Goal: Feedback & Contribution: Submit feedback/report problem

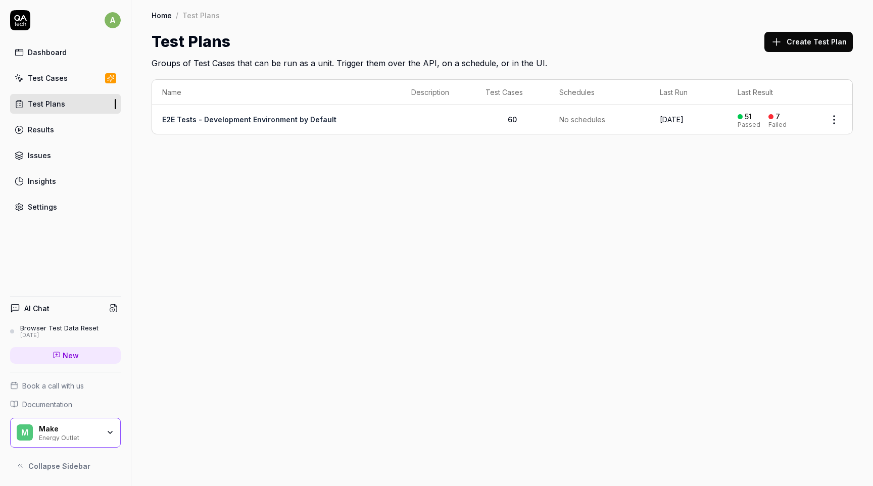
click at [234, 121] on link "E2E Tests - Development Environment by Default" at bounding box center [249, 119] width 174 height 9
click at [103, 431] on div "Make Energy Outlet" at bounding box center [72, 432] width 67 height 17
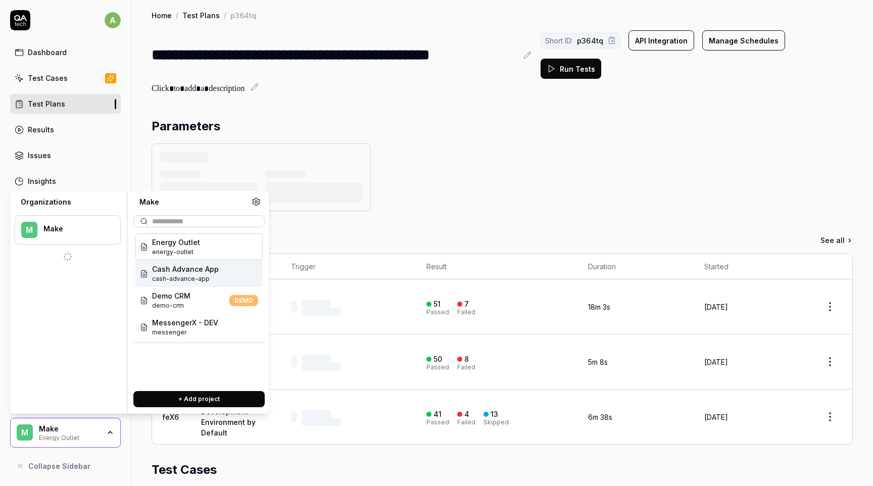
click at [198, 272] on span "Cash Advance App" at bounding box center [185, 269] width 67 height 11
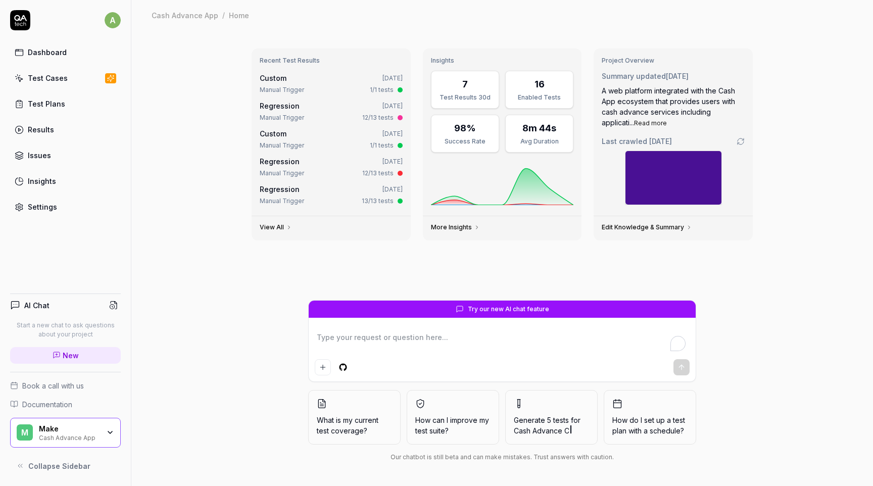
click at [285, 106] on link "Regression" at bounding box center [280, 106] width 40 height 9
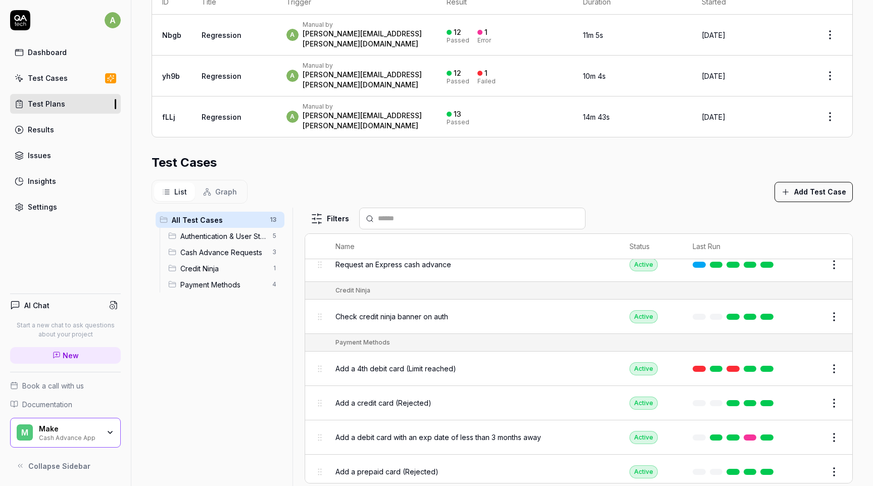
scroll to position [280, 0]
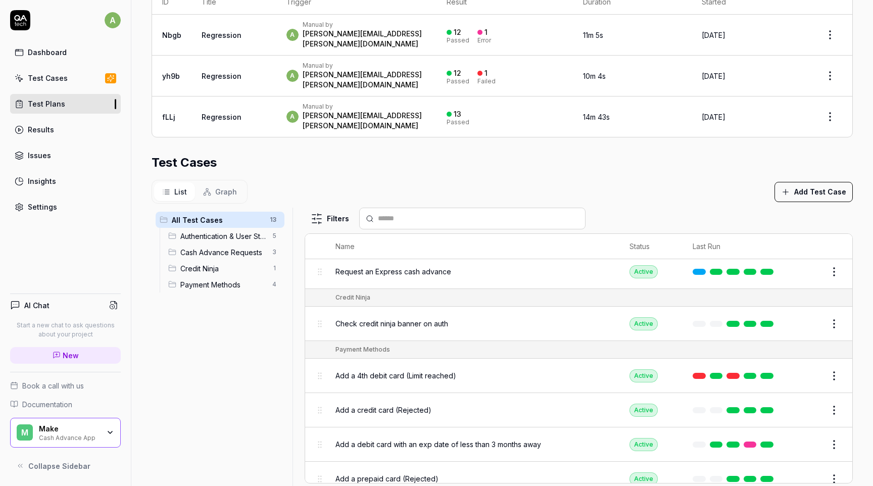
click at [354, 439] on span "Add a debit card with an exp date of less than 3 months away" at bounding box center [438, 444] width 206 height 11
click at [814, 413] on body "**********" at bounding box center [436, 243] width 873 height 486
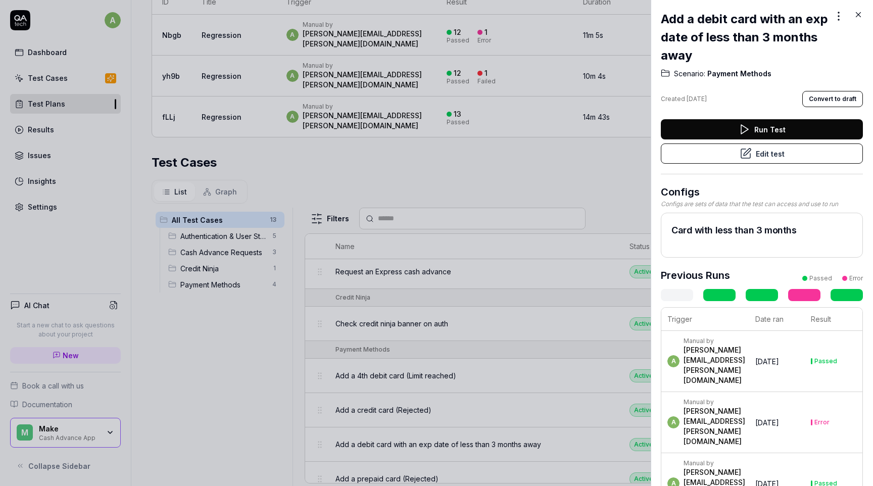
click at [778, 158] on button "Edit test" at bounding box center [762, 153] width 202 height 20
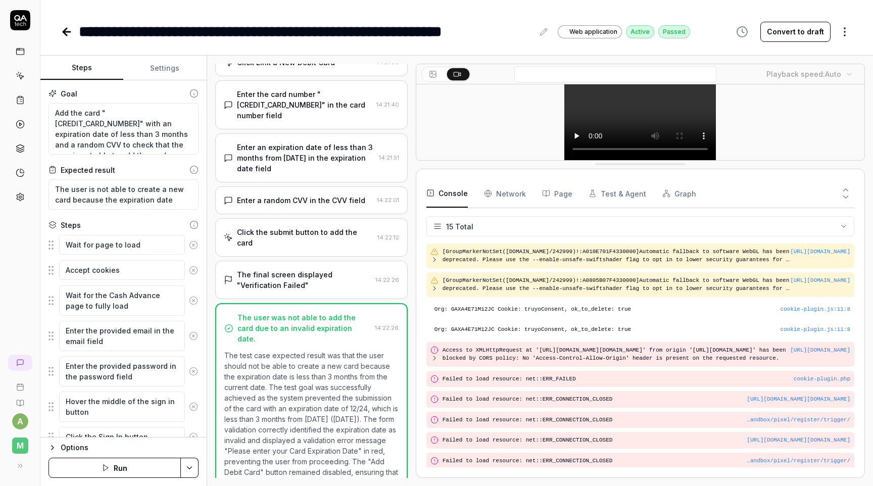
scroll to position [133, 0]
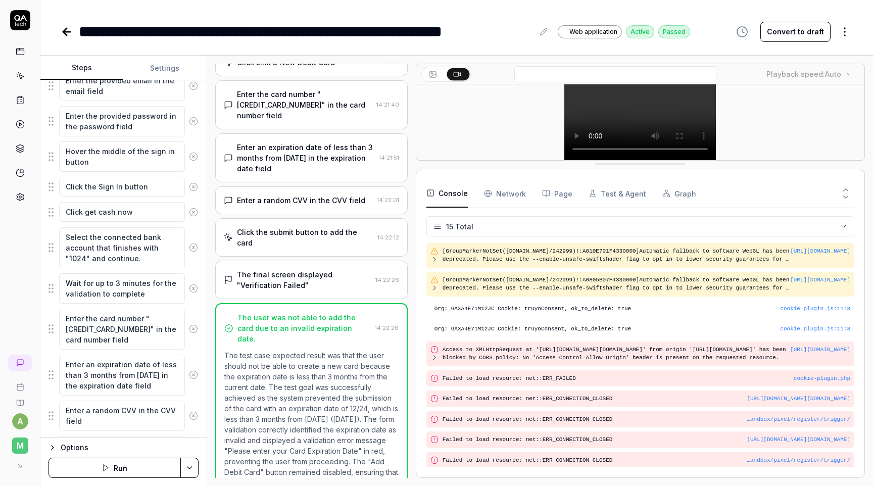
scroll to position [251, 0]
click at [122, 374] on textarea "Enter an expiration date of less than 3 months from today in the expiration dat…" at bounding box center [122, 374] width 126 height 41
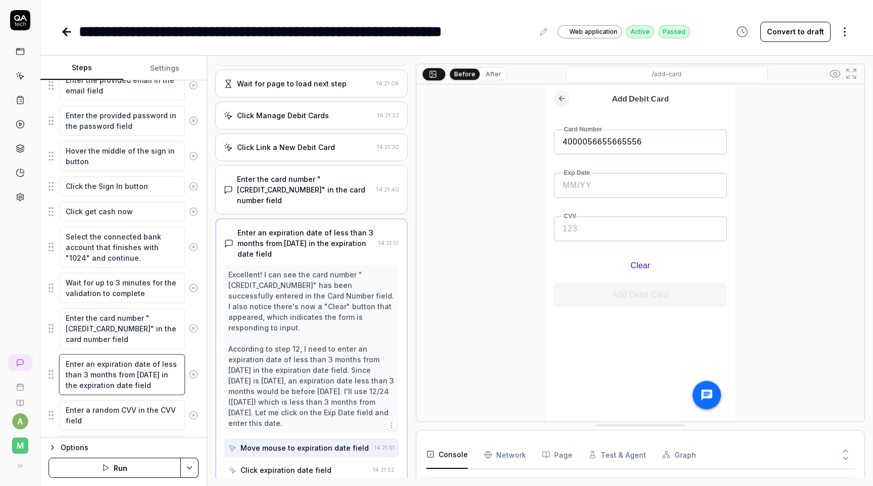
scroll to position [665, 0]
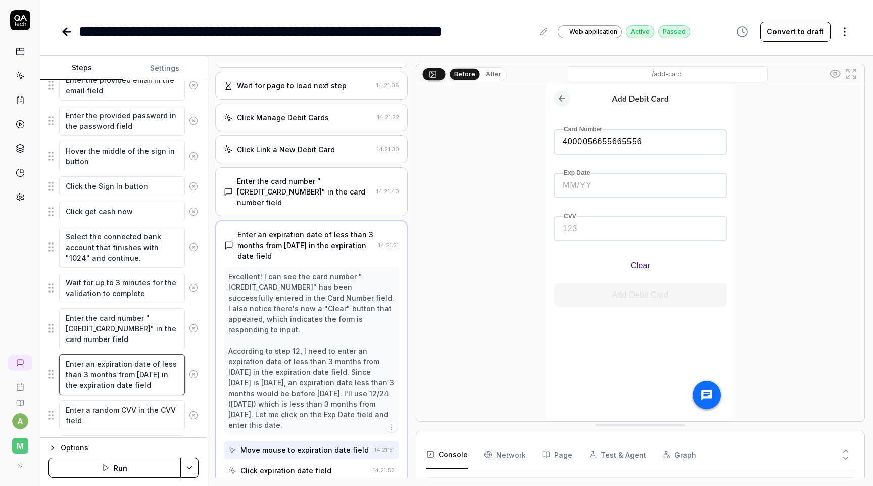
click at [142, 382] on textarea "Enter an expiration date of less than 3 months from today in the expiration dat…" at bounding box center [122, 374] width 126 height 41
click at [154, 374] on textarea "Enter an expiration date of less than 3 months from today in the expiration dat…" at bounding box center [122, 374] width 126 height 41
click at [141, 386] on textarea "Enter an expiration date of less than 3 months from today in the expiration dat…" at bounding box center [122, 374] width 126 height 41
type textarea "*"
type textarea "Enter an expiration date of less than 3 months from today in the expiration dat…"
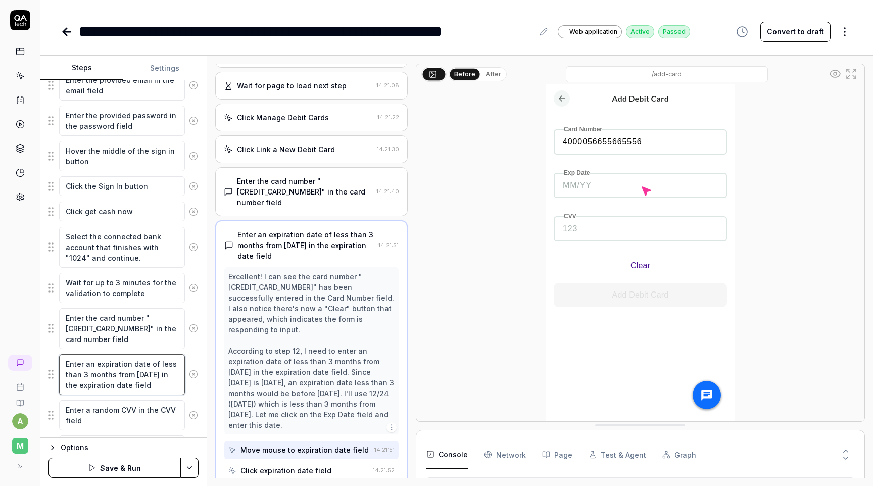
type textarea "*"
type textarea "Enter an expiration date of less than 3 months from today in the expiration dat…"
type textarea "*"
type textarea "Enter an expiration date of less than 3 months from today in the expiration dat…"
type textarea "*"
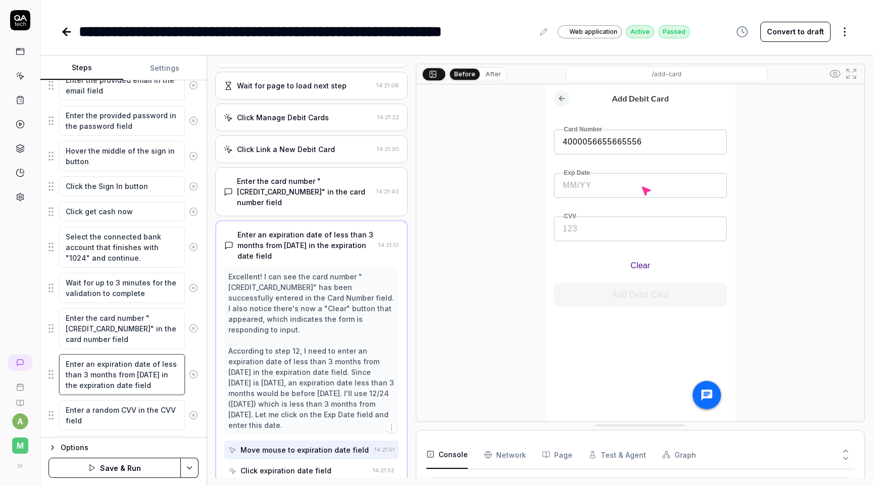
type textarea "Enter an expiration date of less than 3 months from today in the expiration dat…"
click at [154, 374] on textarea "Enter an expiration date of less than 3 months from today in the expiration dat…" at bounding box center [122, 374] width 126 height 41
type textarea "*"
type textarea "Enter an expiration date of less than 3 months from today in the expiration dat…"
type textarea "*"
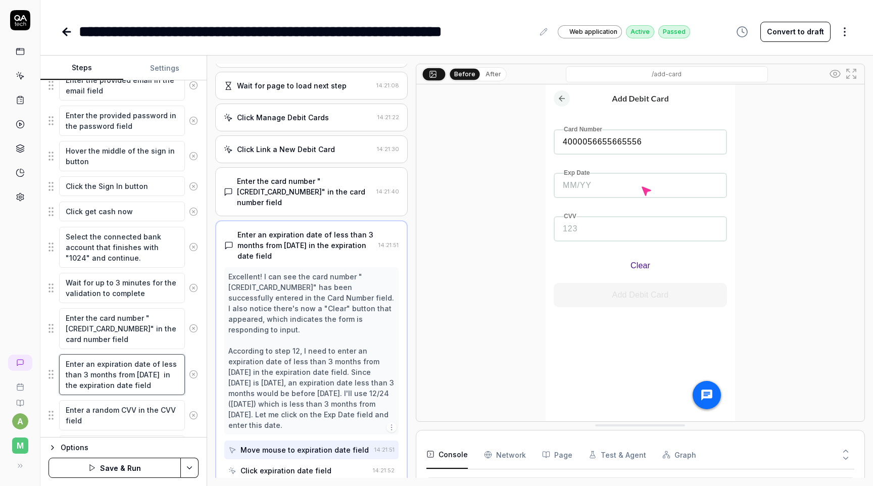
type textarea "Enter an expiration date of less than 3 months from today ( in the expiration d…"
type textarea "*"
type textarea "Enter an expiration date of less than 3 months from today (f in the expiration …"
type textarea "*"
type textarea "Enter an expiration date of less than 3 months from today (fr in the expiration…"
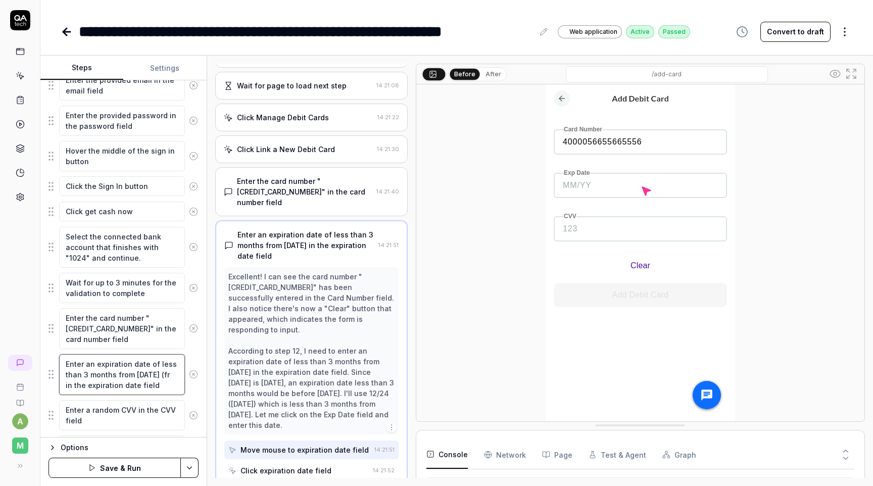
type textarea "*"
type textarea "Enter an expiration date of less than 3 months from today (fro in the expiratio…"
type textarea "*"
type textarea "Enter an expiration date of less than 3 months from today (from in the expirati…"
type textarea "*"
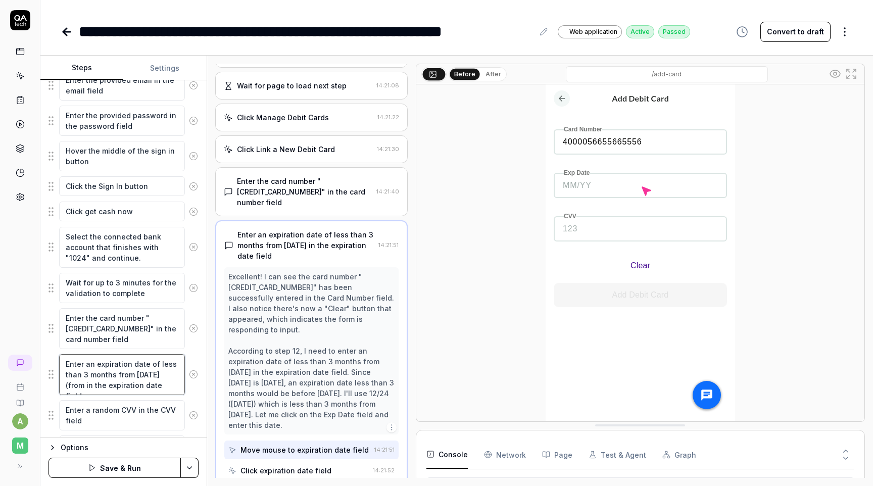
type textarea "Enter an expiration date of less than 3 months from today (from in the expirati…"
type textarea "*"
type textarea "Enter an expiration date of less than 3 months from today (from t in the expira…"
type textarea "*"
type textarea "Enter an expiration date of less than 3 months from today (from th in the expir…"
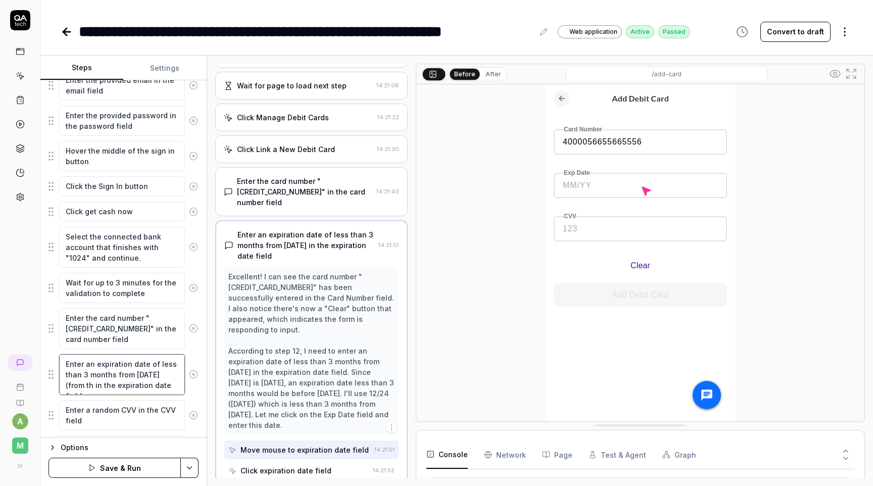
type textarea "*"
type textarea "Enter an expiration date of less than 3 months from today (from thi in the expi…"
type textarea "*"
type textarea "Enter an expiration date of less than 3 months from today (from this in the exp…"
type textarea "*"
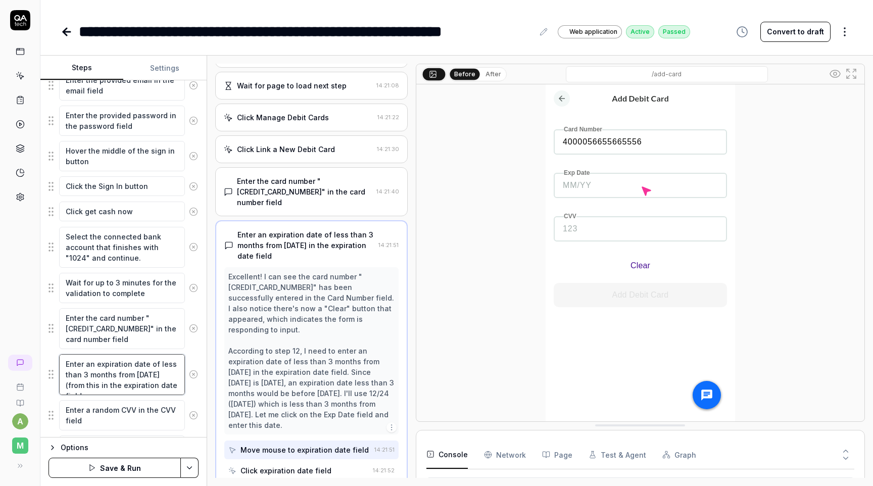
type textarea "Enter an expiration date of less than 3 months from today (from this in the exp…"
type textarea "*"
type textarea "Enter an expiration date of less than 3 months from today (from this y in the e…"
type textarea "*"
type textarea "Enter an expiration date of less than 3 months from today (from this ye in the …"
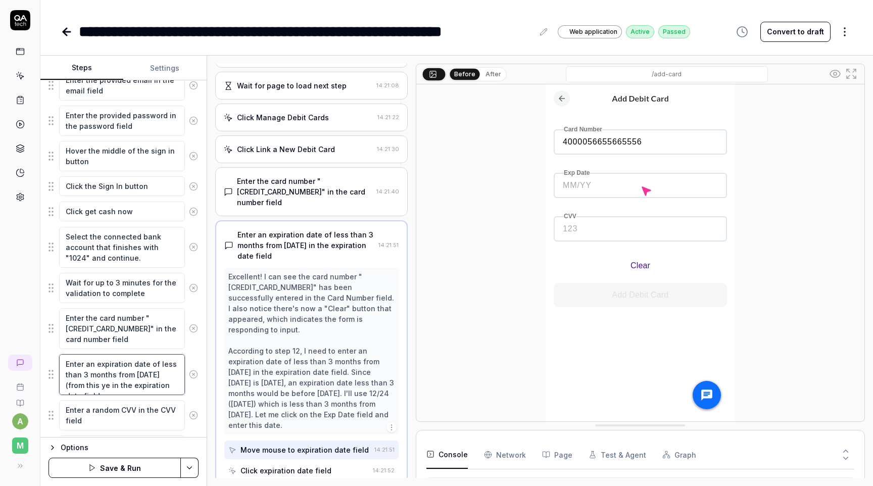
type textarea "*"
type textarea "Enter an expiration date of less than 3 months from today (from this yea in the…"
type textarea "*"
type textarea "Enter an expiration date of less than 3 months from today (from this year in th…"
type textarea "*"
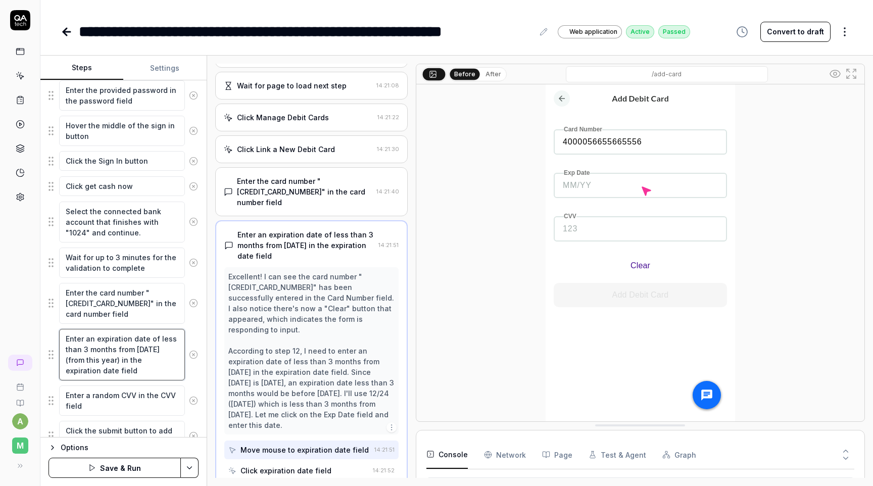
scroll to position [282, 0]
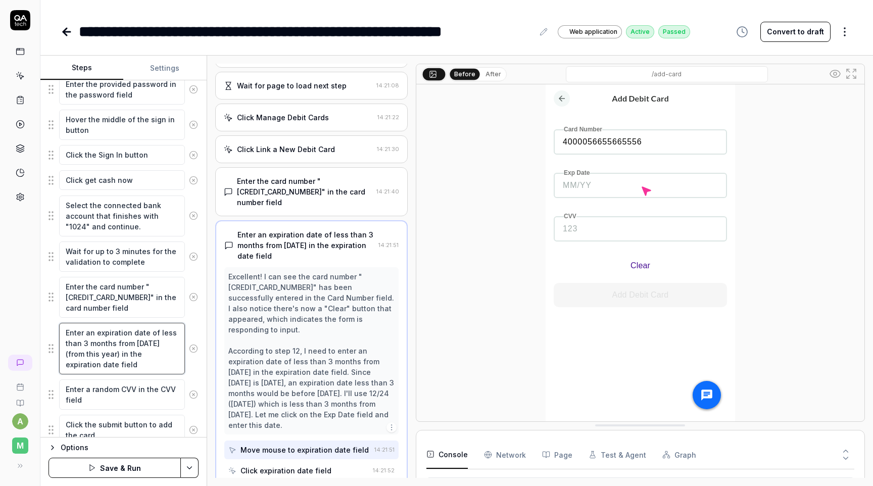
type textarea "Enter an expiration date of less than 3 months from today (from this year) in t…"
click at [193, 463] on html "**********" at bounding box center [436, 243] width 873 height 486
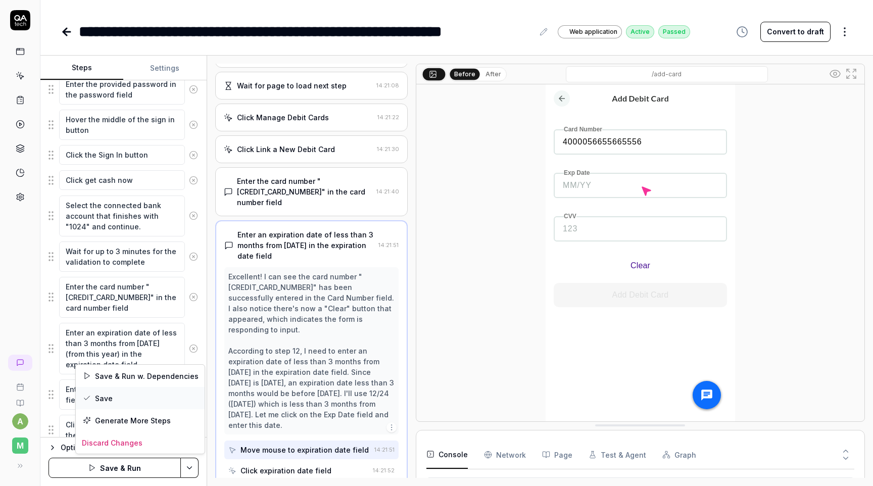
click at [158, 397] on div "Save" at bounding box center [140, 398] width 129 height 22
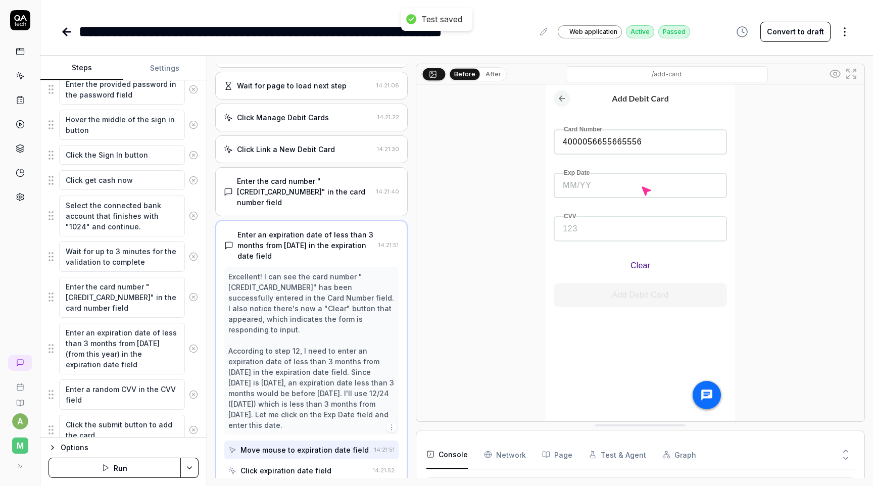
click at [20, 101] on icon at bounding box center [20, 99] width 9 height 9
type textarea "*"
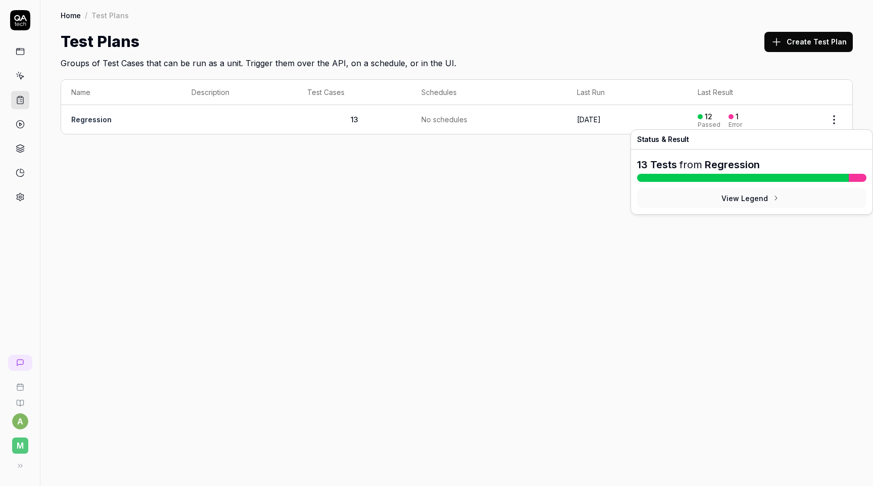
click at [838, 118] on html "Test saved a M Home / Test Plans Home / Test Plans Test Plans Create Test Plan …" at bounding box center [436, 243] width 873 height 486
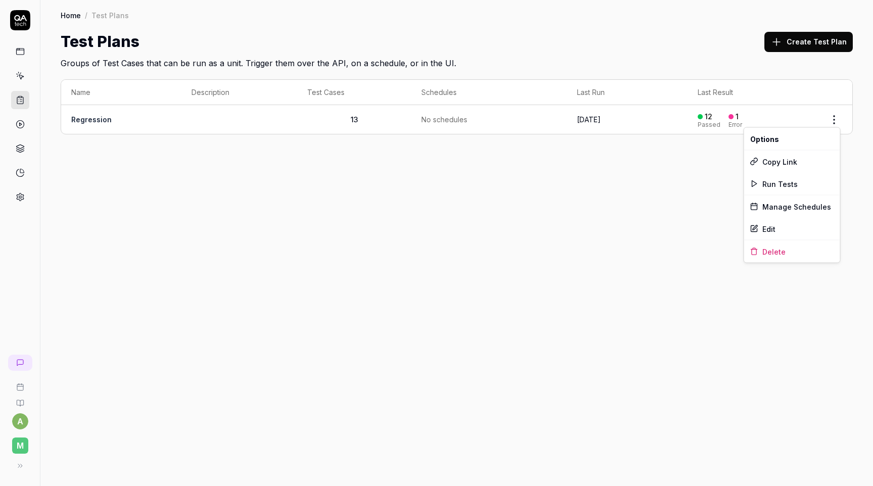
click at [596, 209] on html "a M Home / Test Plans Home / Test Plans Test Plans Create Test Plan Groups of T…" at bounding box center [436, 243] width 873 height 486
click at [94, 120] on link "Regression" at bounding box center [91, 119] width 40 height 9
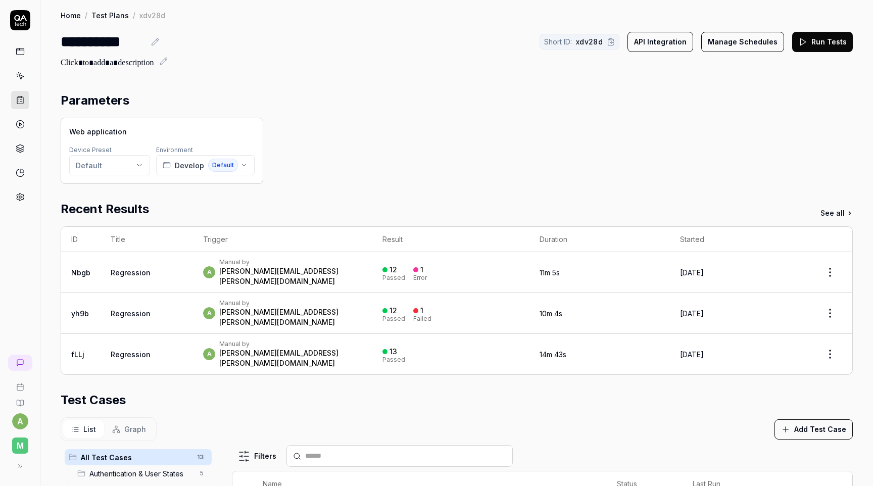
click at [807, 42] on icon at bounding box center [802, 41] width 9 height 9
click at [165, 269] on td "Regression" at bounding box center [147, 272] width 92 height 41
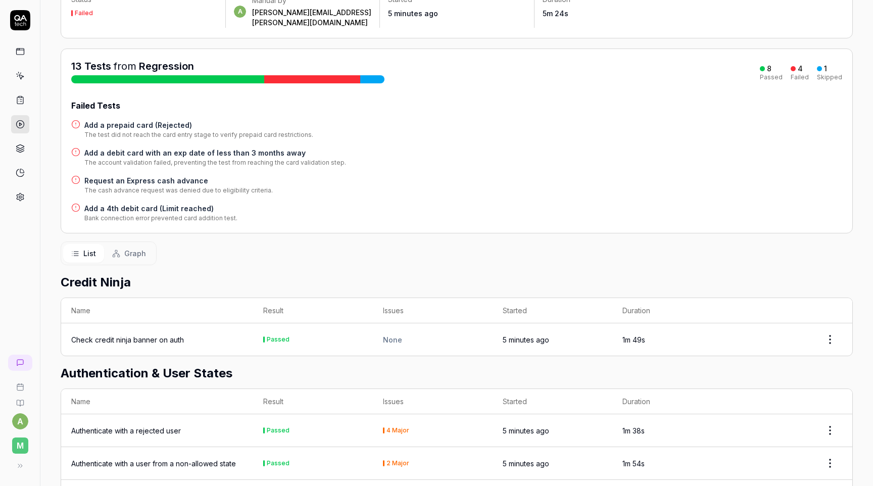
scroll to position [88, 0]
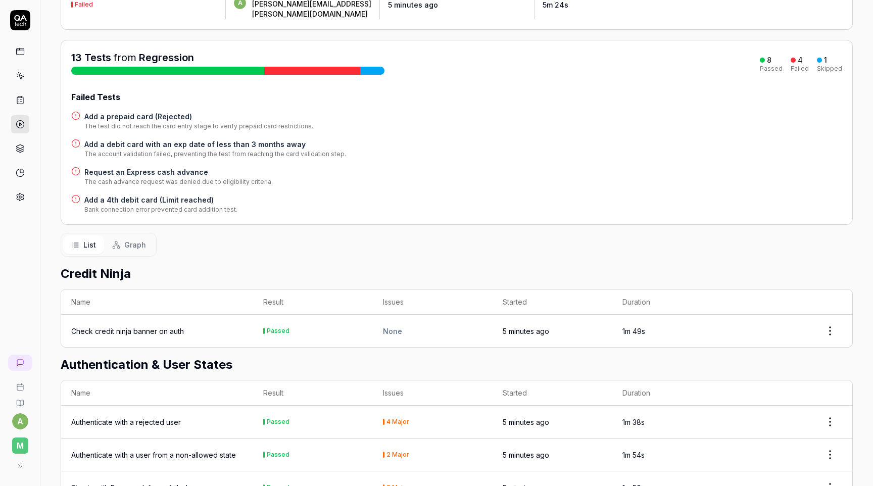
click at [163, 111] on h4 "Add a prepaid card (Rejected)" at bounding box center [198, 116] width 229 height 11
click at [180, 139] on h4 "Add a debit card with an exp date of less than 3 months away" at bounding box center [215, 144] width 262 height 11
click at [170, 167] on h4 "Request an Express cash advance" at bounding box center [178, 172] width 188 height 11
click at [166, 194] on h4 "Add a 4th debit card (Limit reached)" at bounding box center [160, 199] width 153 height 11
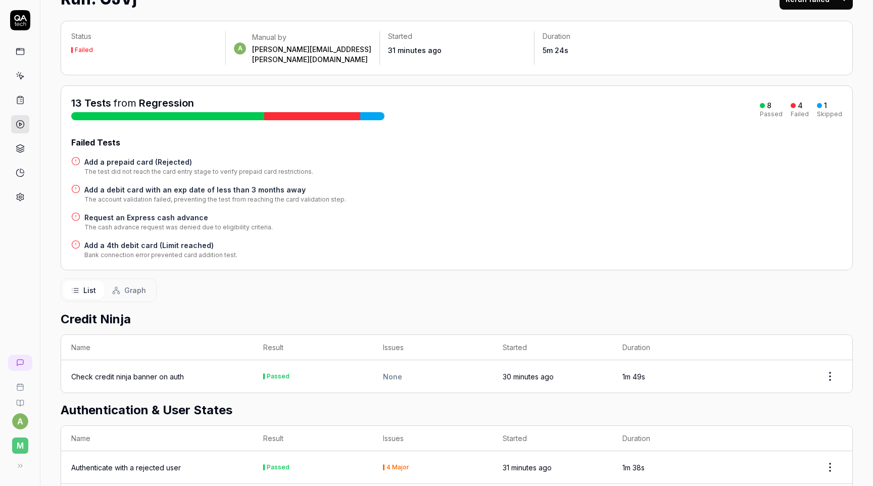
scroll to position [0, 0]
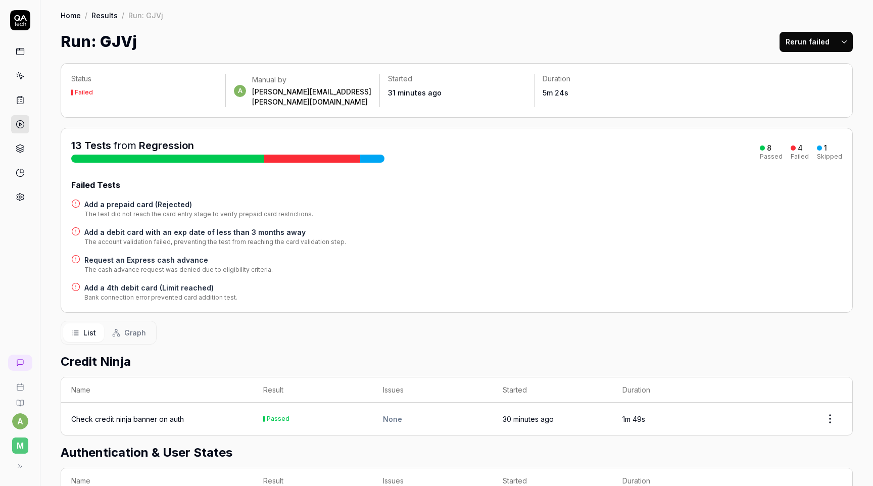
click at [817, 40] on button "Rerun failed" at bounding box center [807, 42] width 56 height 20
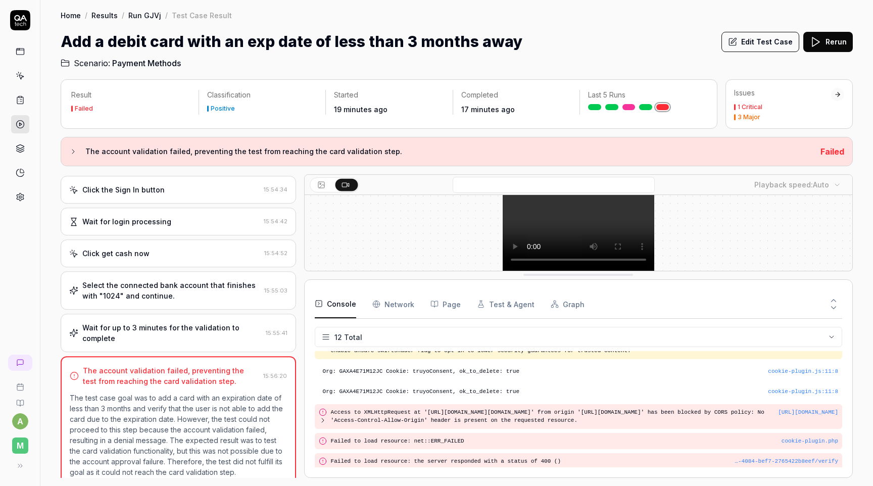
scroll to position [182, 0]
click at [191, 323] on div "Wait for up to 3 minutes for the validation to complete" at bounding box center [171, 333] width 179 height 21
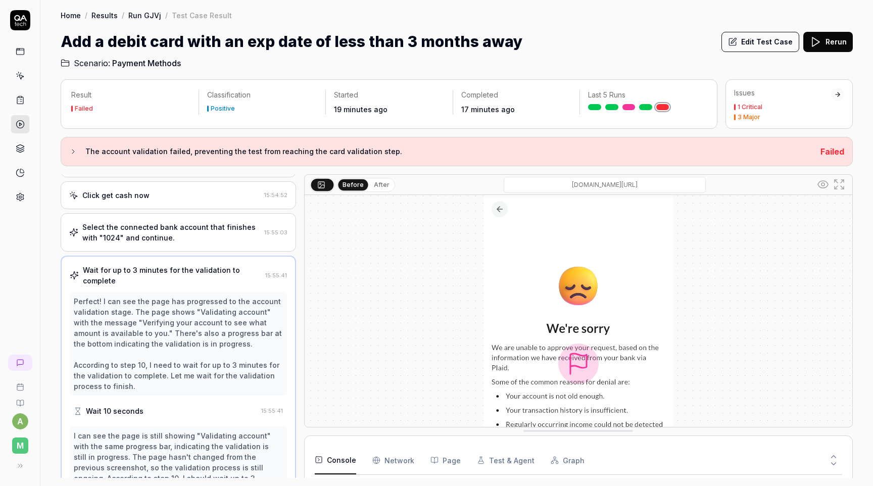
click at [222, 222] on div "Select the connected bank account that finishes with "1024" and continue." at bounding box center [171, 232] width 178 height 21
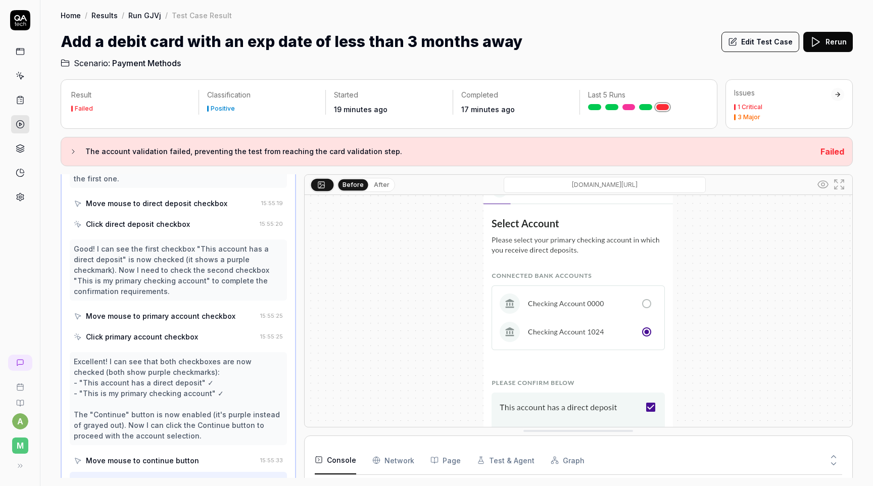
scroll to position [105, 0]
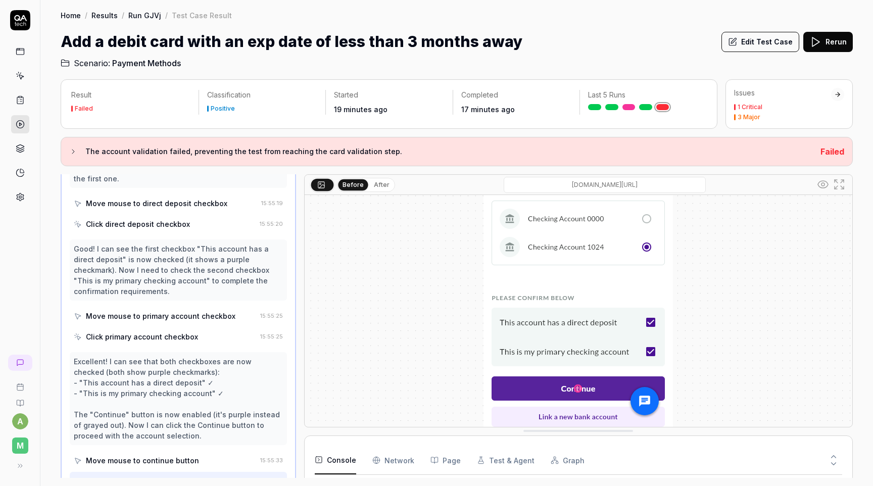
click at [379, 185] on button "After" at bounding box center [382, 184] width 24 height 11
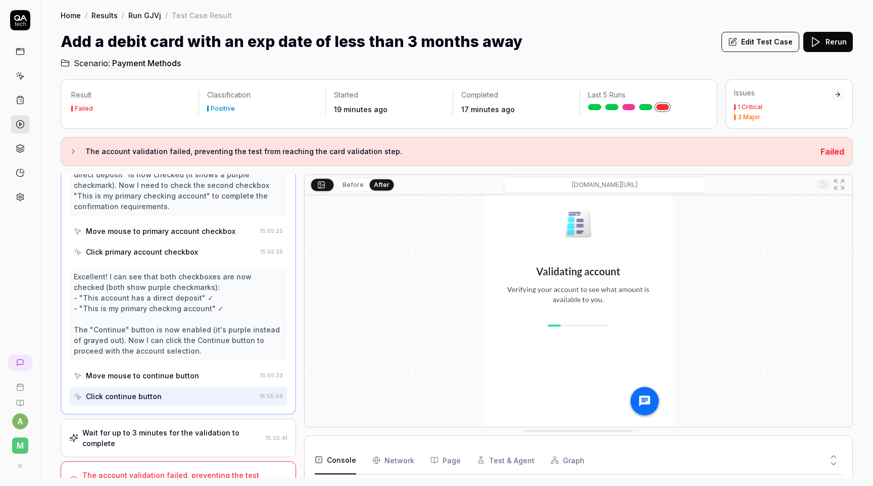
click at [194, 427] on div "Wait for up to 3 minutes for the validation to complete" at bounding box center [171, 437] width 179 height 21
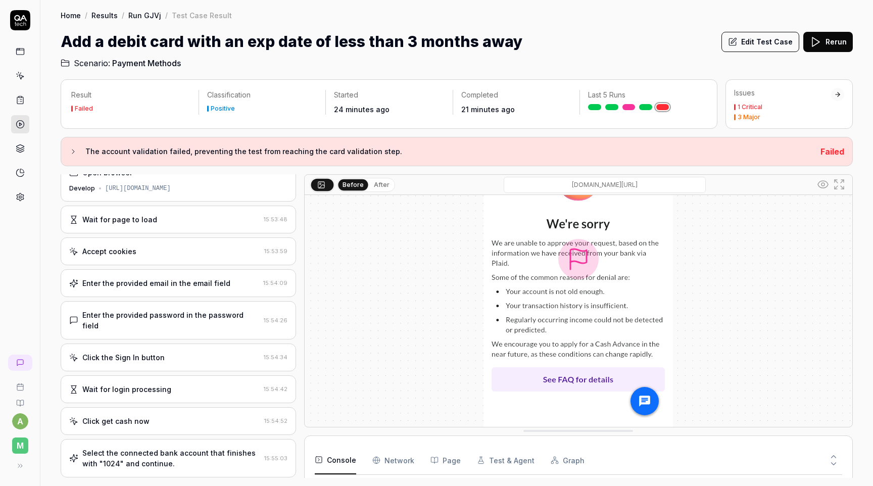
scroll to position [5, 0]
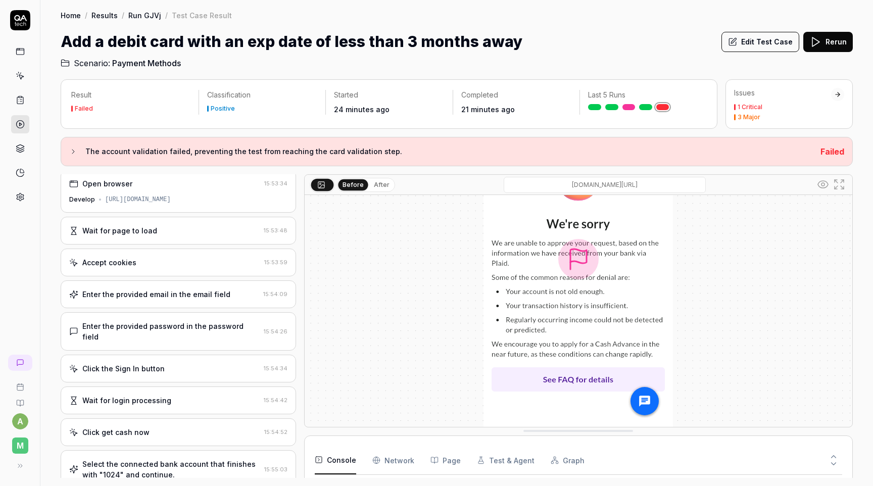
click at [195, 297] on div "Enter the provided email in the email field" at bounding box center [156, 294] width 148 height 11
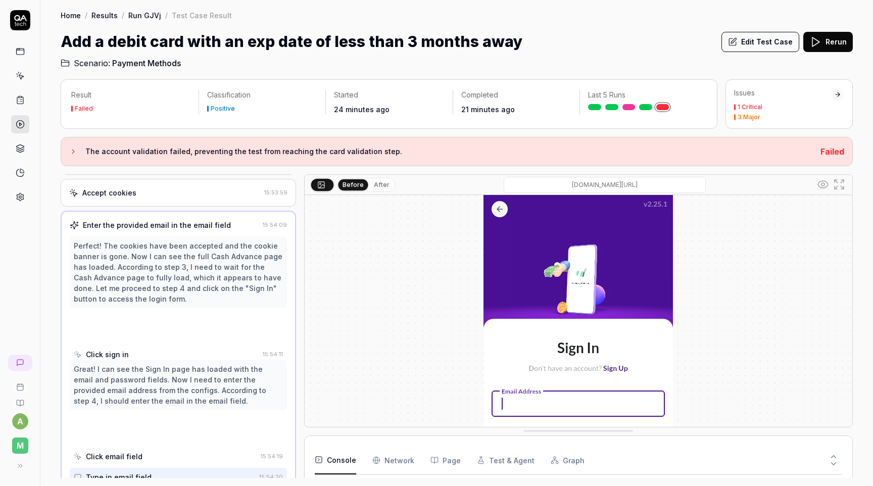
scroll to position [81, 0]
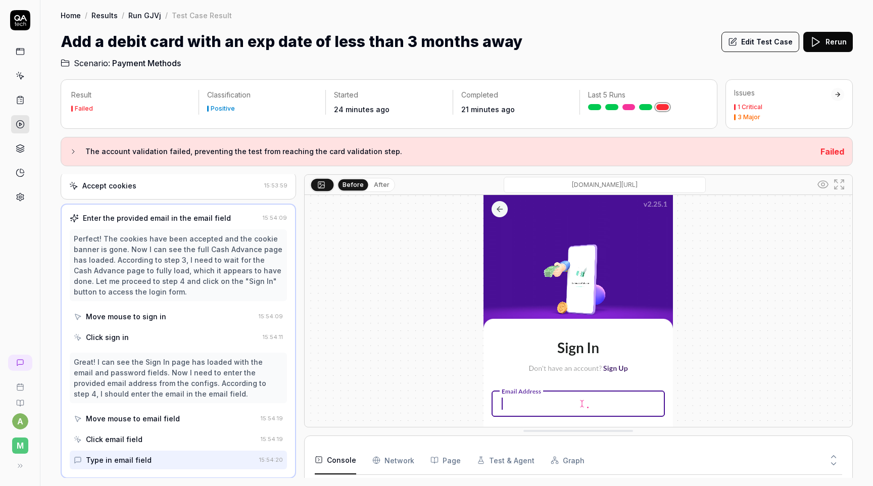
click at [180, 392] on div "Great! I can see the Sign In page has loaded with the email and password fields…" at bounding box center [178, 378] width 209 height 42
click at [176, 418] on div "Move mouse to email field" at bounding box center [165, 418] width 183 height 19
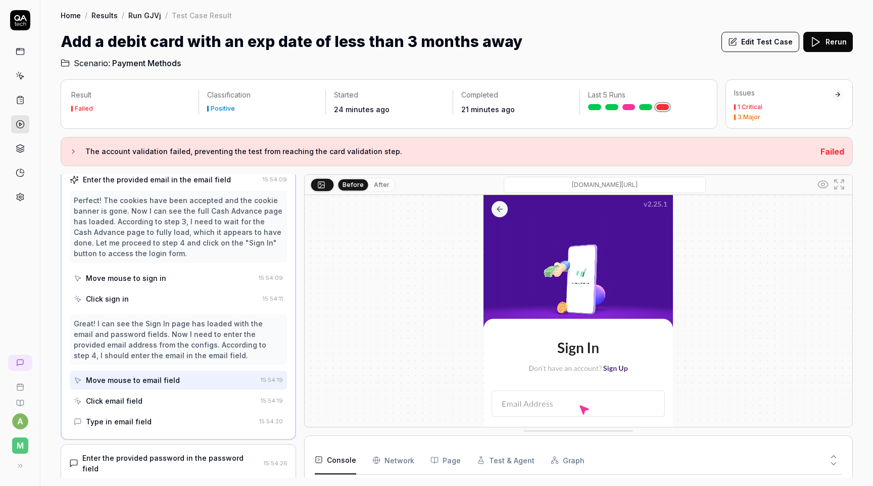
scroll to position [126, 0]
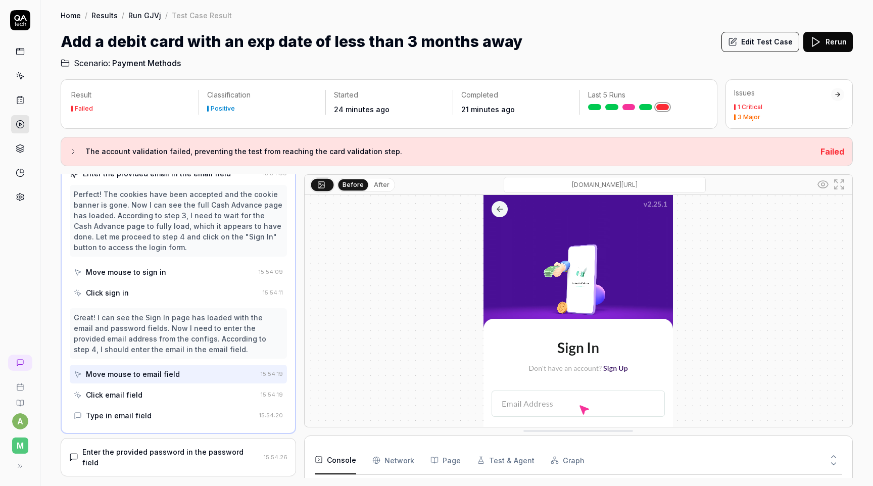
click at [178, 418] on div "Type in email field" at bounding box center [164, 415] width 181 height 19
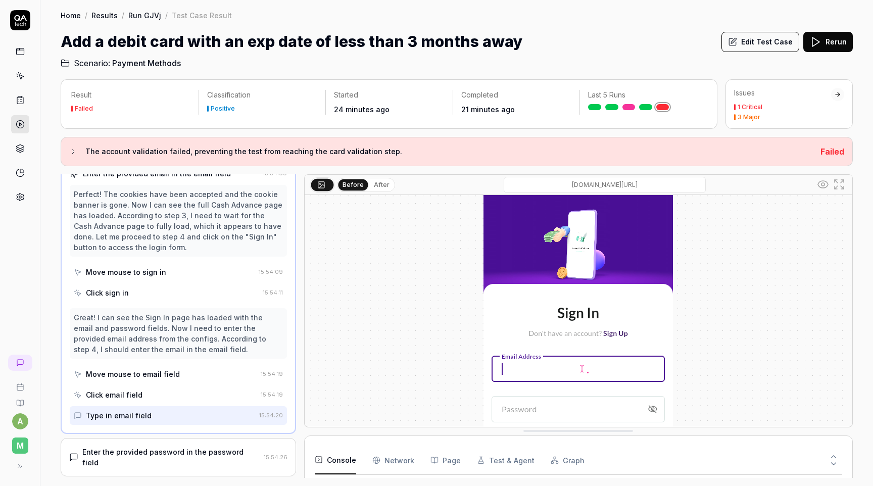
scroll to position [105, 0]
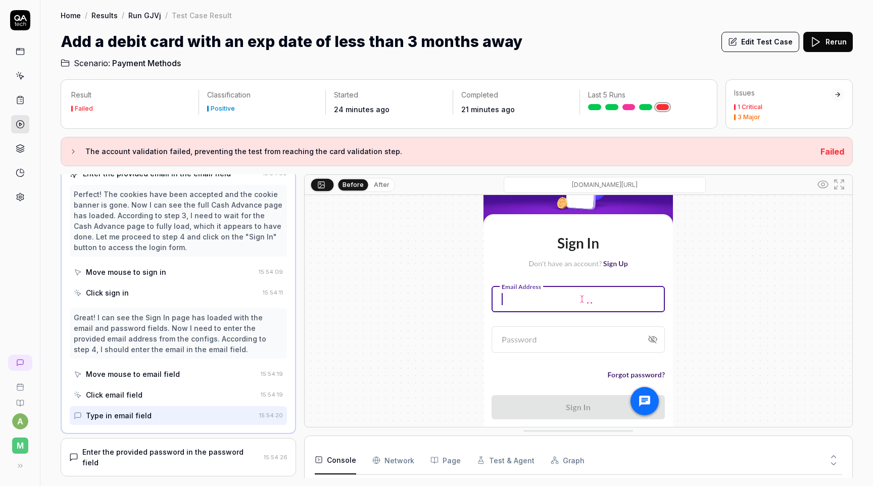
click at [380, 181] on button "After" at bounding box center [382, 184] width 24 height 11
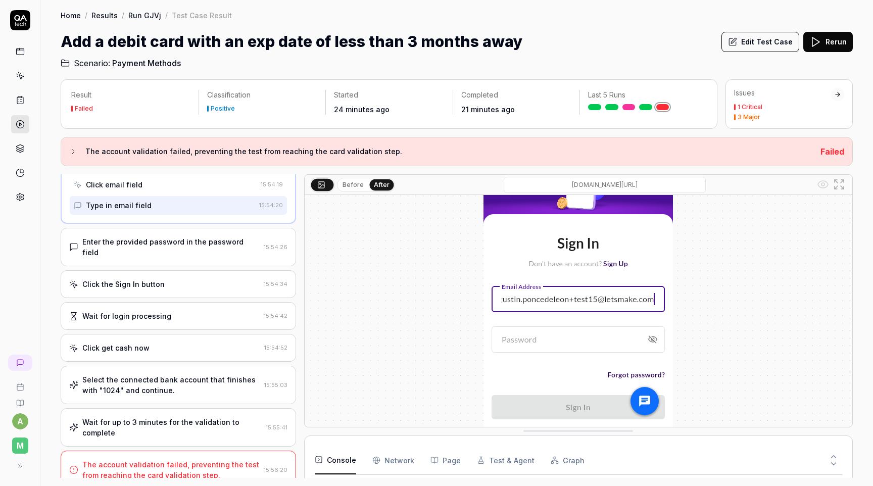
click at [190, 418] on div "Wait for up to 3 minutes for the validation to complete" at bounding box center [171, 427] width 179 height 21
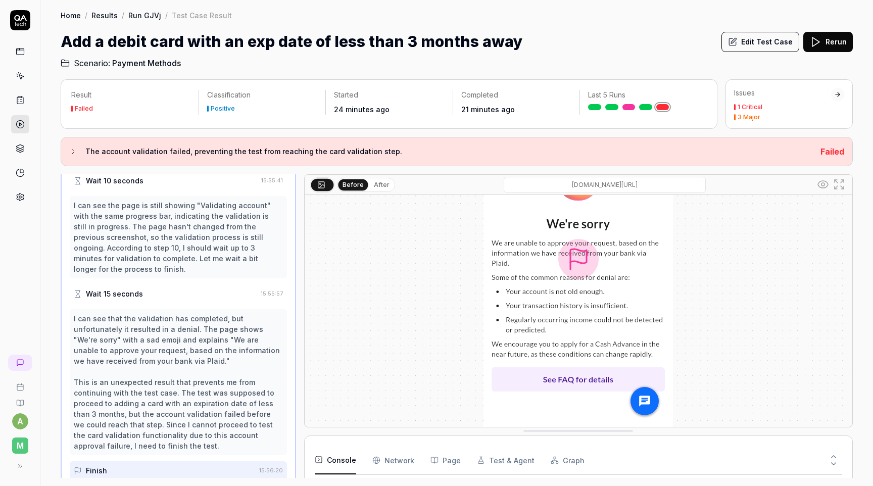
click at [389, 186] on button "After" at bounding box center [382, 184] width 24 height 11
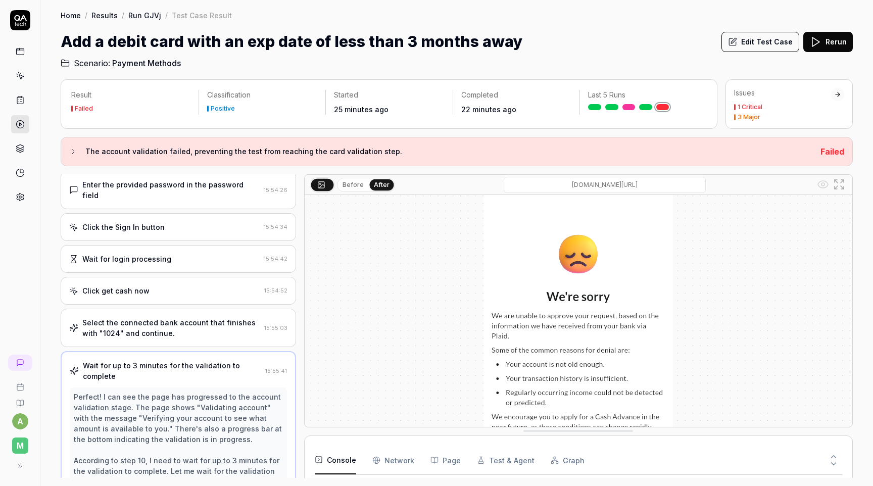
scroll to position [155, 0]
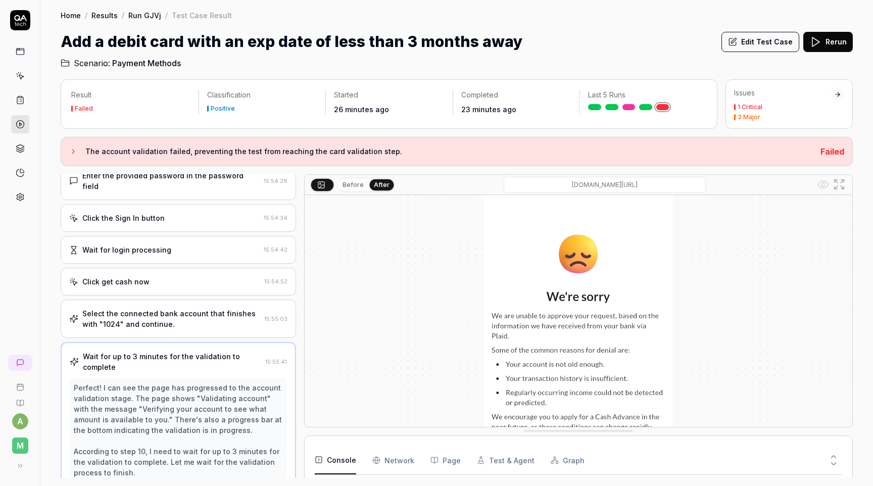
click at [766, 43] on button "Edit Test Case" at bounding box center [760, 42] width 78 height 20
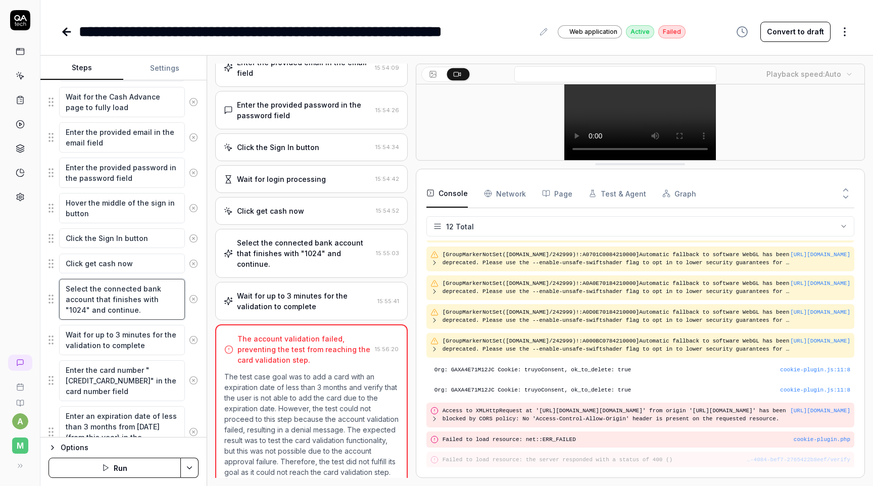
scroll to position [230, 0]
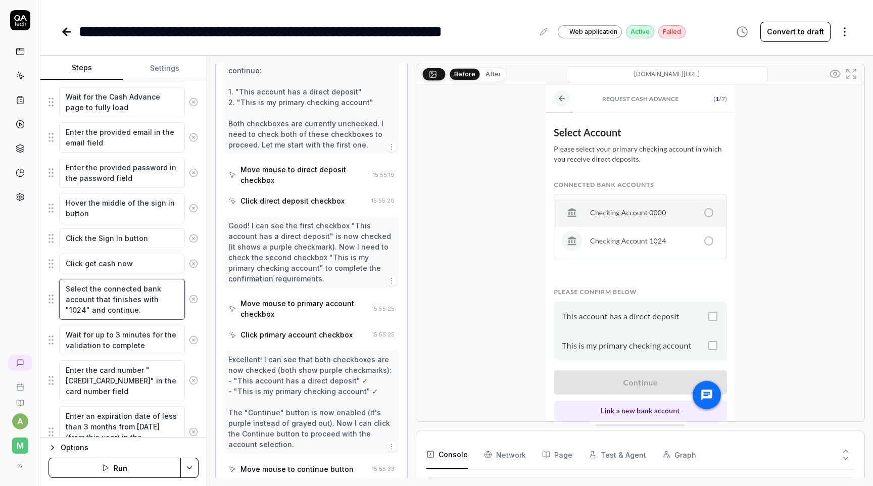
drag, startPoint x: 159, startPoint y: 297, endPoint x: 174, endPoint y: 297, distance: 14.7
click at [174, 297] on textarea "Select the connected bank account that finishes with "1024" and continue." at bounding box center [122, 299] width 126 height 41
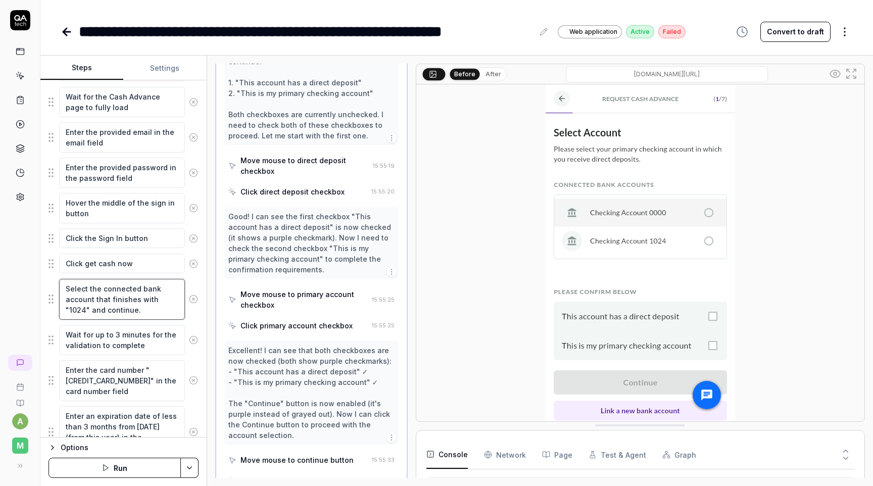
type textarea "*"
type textarea "Select the connected bank account that finishes with "0" and continue."
type textarea "*"
type textarea "Select the connected bank account that finishes with "00" and continue."
type textarea "*"
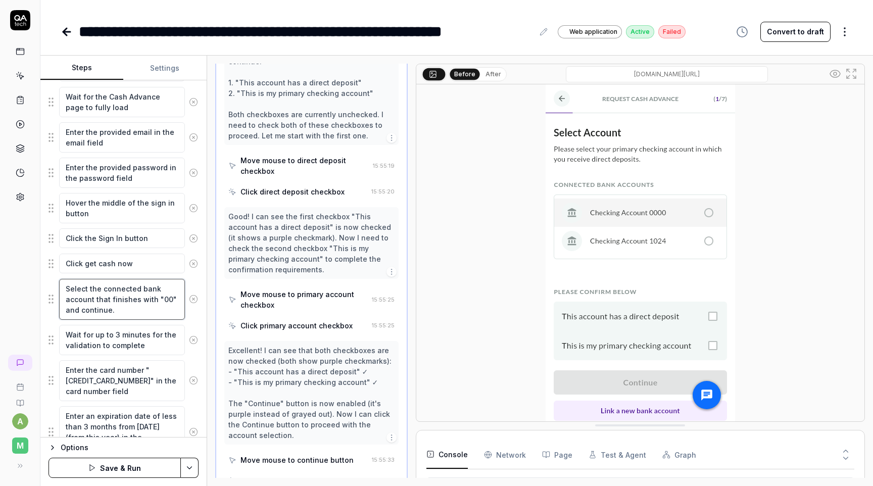
type textarea "Select the connected bank account that finishes with "000" and continue."
type textarea "*"
type textarea "Select the connected bank account that finishes with "0000" and continue."
click at [187, 465] on html "**********" at bounding box center [436, 243] width 873 height 486
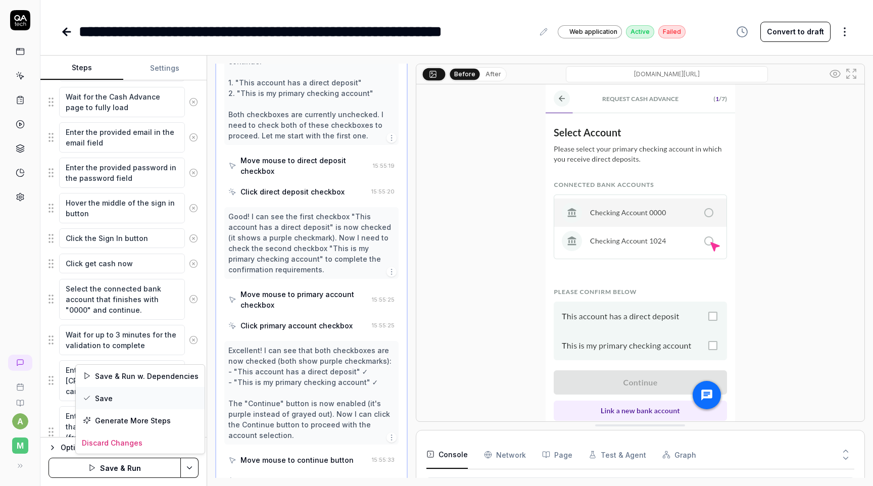
click at [154, 398] on div "Save" at bounding box center [140, 398] width 129 height 22
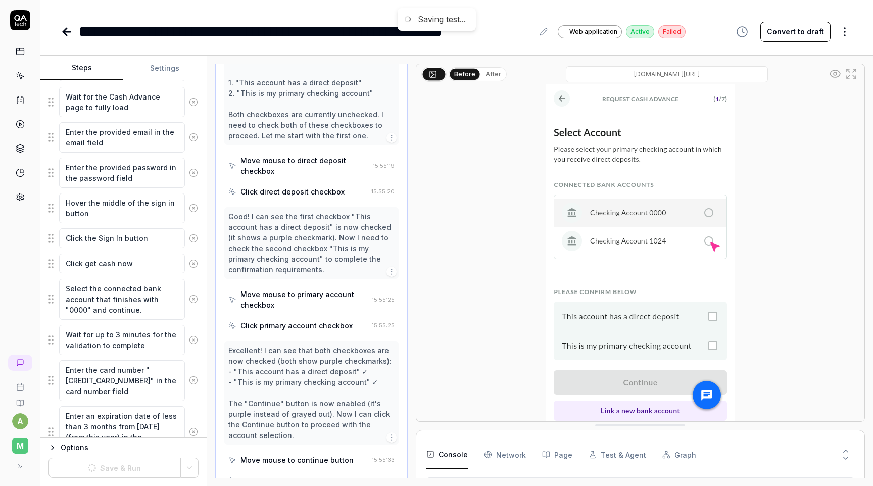
click at [68, 32] on icon at bounding box center [66, 32] width 7 height 0
type textarea "*"
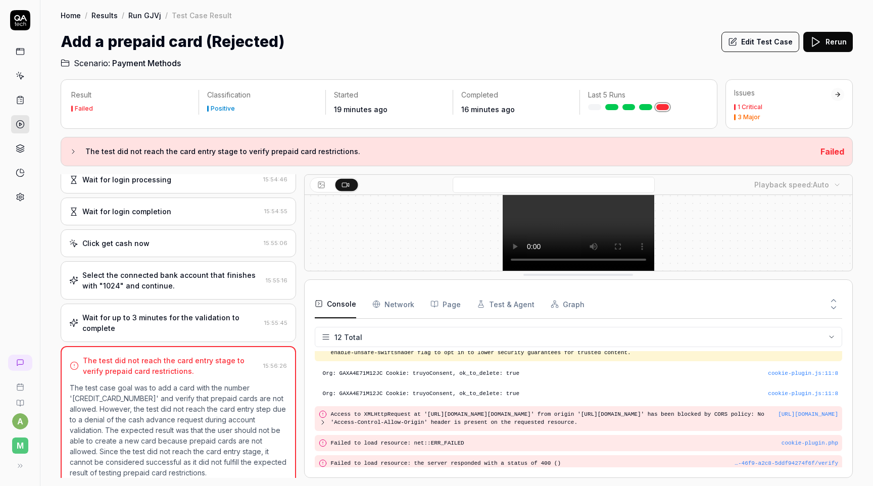
scroll to position [182, 0]
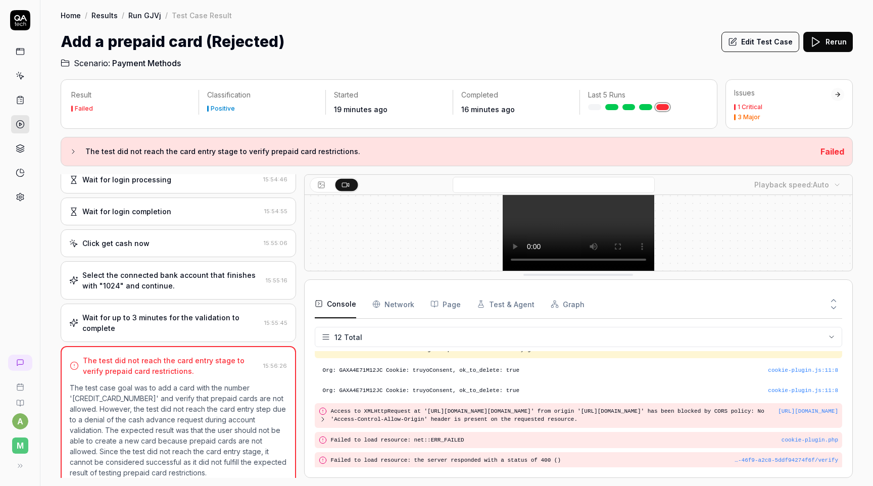
click at [327, 185] on button at bounding box center [322, 185] width 22 height 12
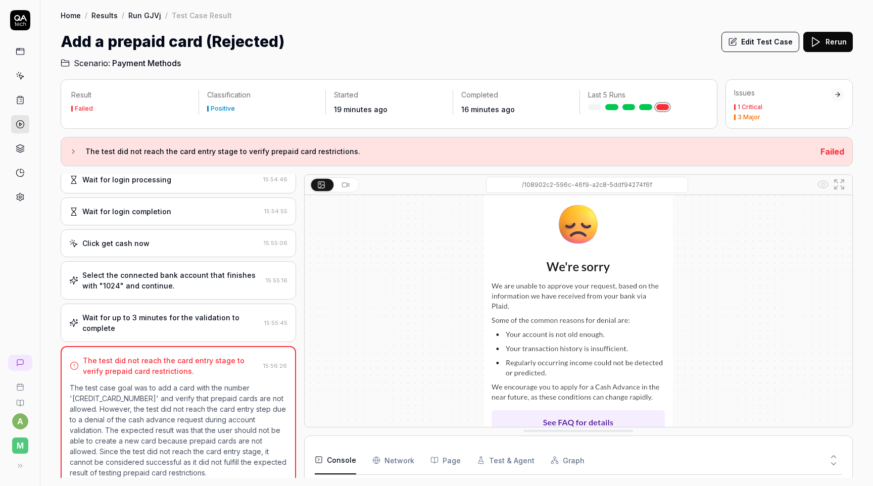
scroll to position [105, 0]
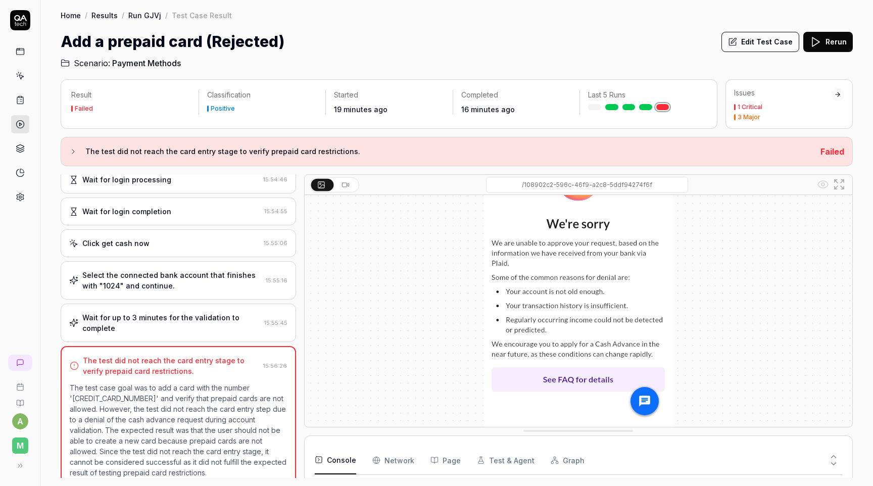
click at [232, 315] on div "Wait for up to 3 minutes for the validation to complete" at bounding box center [171, 322] width 178 height 21
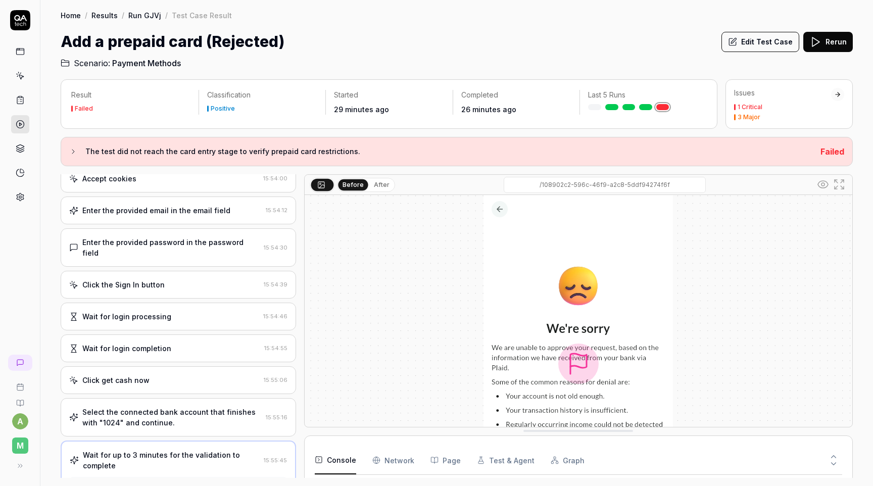
scroll to position [0, 0]
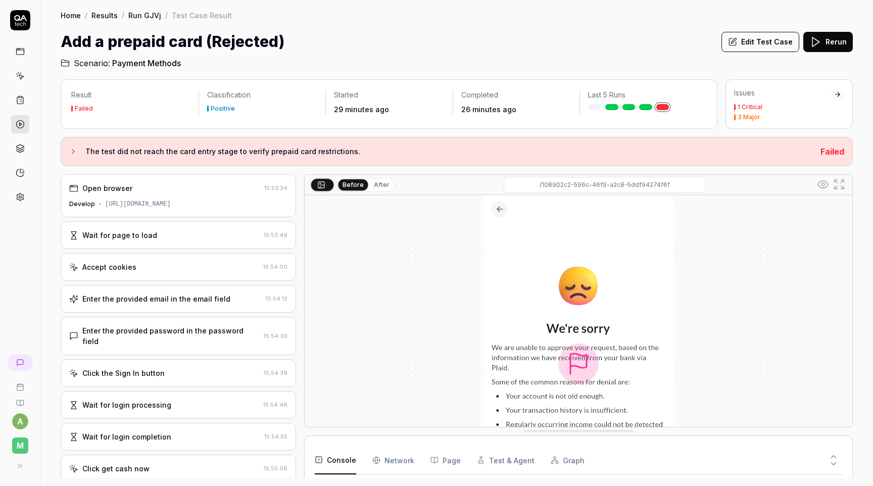
click at [199, 333] on div "Enter the provided password in the password field" at bounding box center [170, 335] width 177 height 21
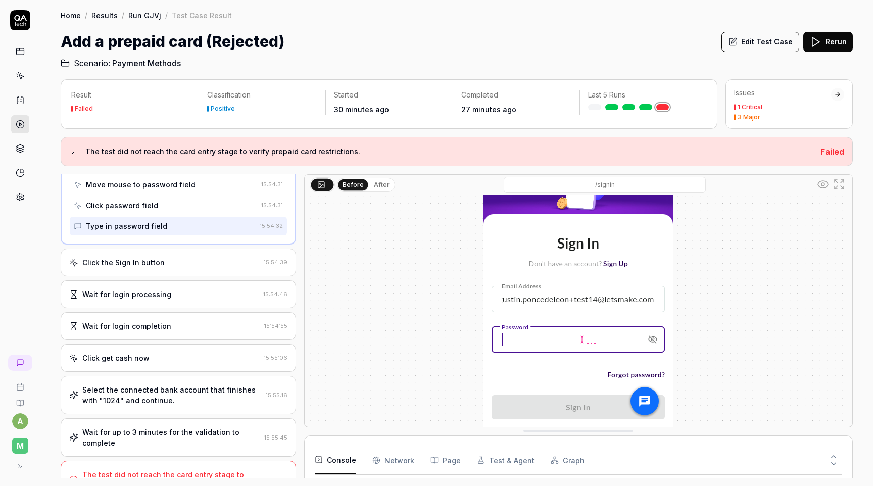
scroll to position [244, 0]
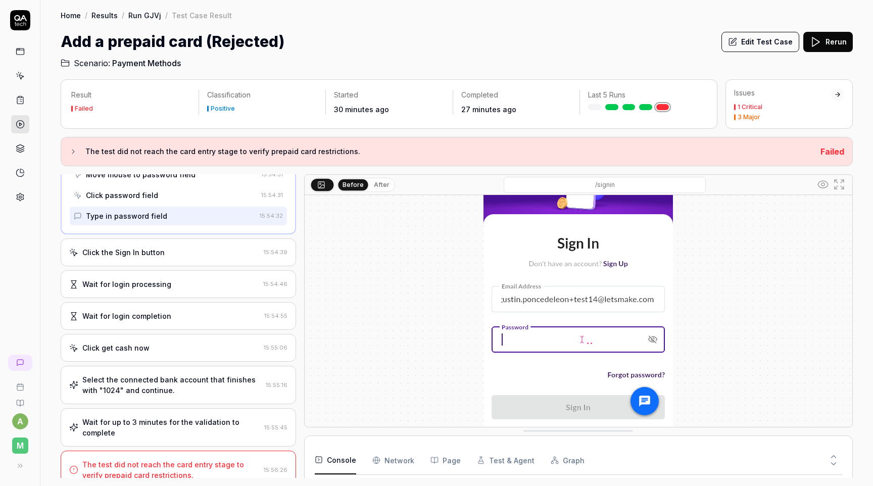
click at [769, 44] on button "Edit Test Case" at bounding box center [760, 42] width 78 height 20
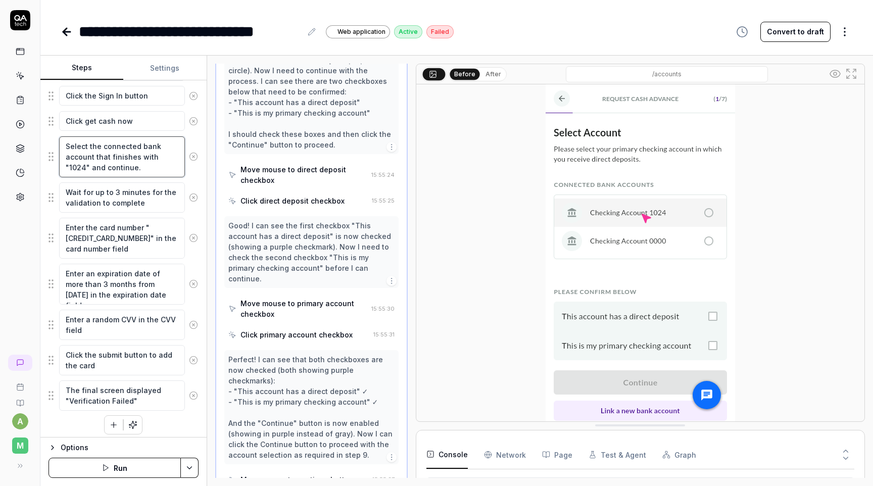
scroll to position [600, 0]
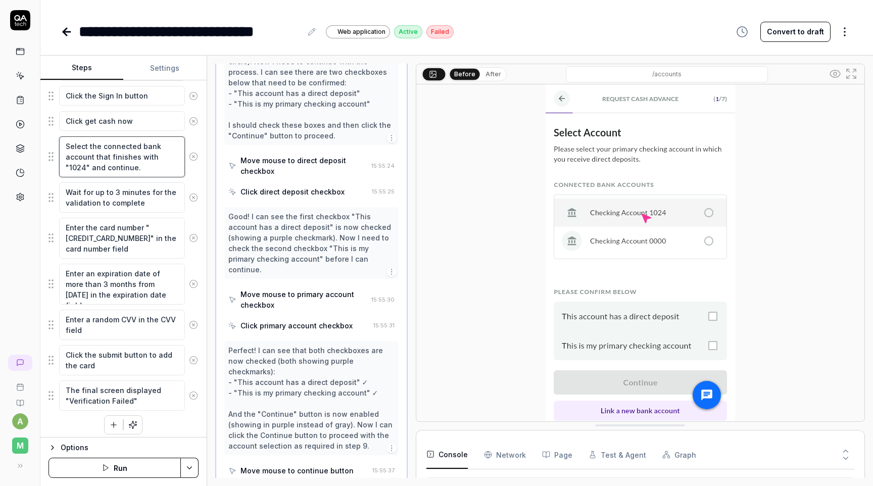
drag, startPoint x: 159, startPoint y: 155, endPoint x: 174, endPoint y: 155, distance: 14.7
click at [174, 155] on textarea "Select the connected bank account that finishes with "1024" and continue." at bounding box center [122, 156] width 126 height 41
type textarea "*"
type textarea "Select the connected bank account that finishes with "0" and continue."
type textarea "*"
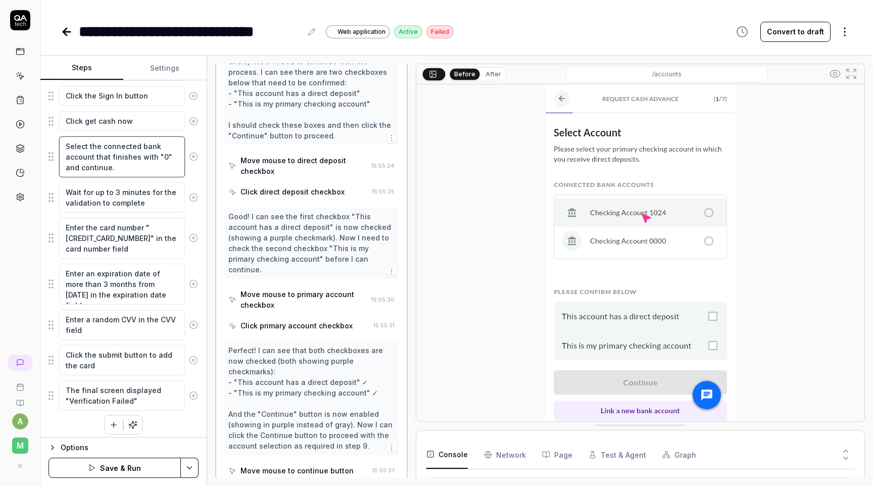
type textarea "Select the connected bank account that finishes with "00" and continue."
type textarea "*"
type textarea "Select the connected bank account that finishes with "000" and continue."
type textarea "*"
type textarea "Select the connected bank account that finishes with "0000" and continue."
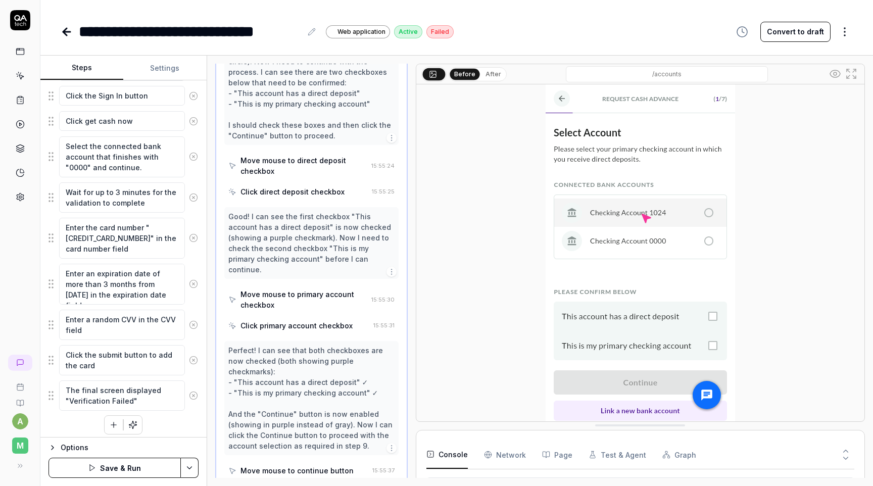
click at [203, 470] on div "Options Save & Run" at bounding box center [123, 461] width 166 height 49
click at [193, 469] on html "**********" at bounding box center [436, 243] width 873 height 486
click at [156, 395] on div "Save" at bounding box center [140, 398] width 129 height 22
type textarea "*"
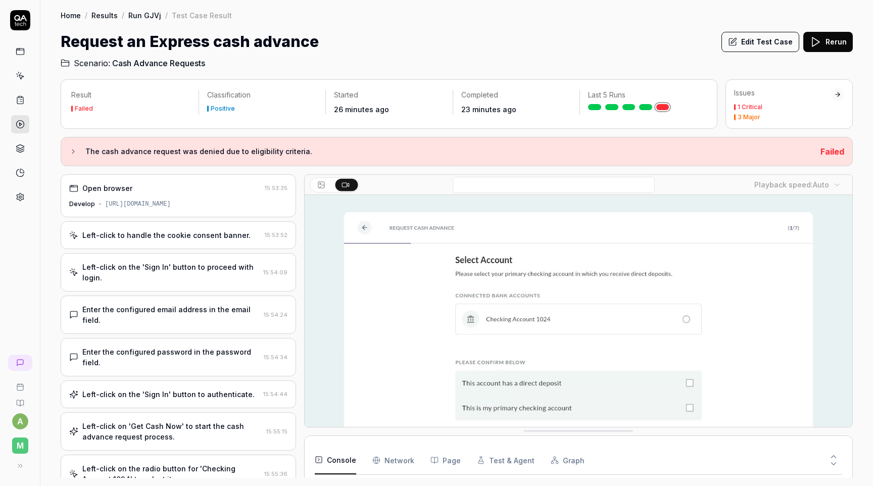
click at [182, 338] on div "Enter the configured password in the password field. 15:54:34" at bounding box center [178, 357] width 235 height 38
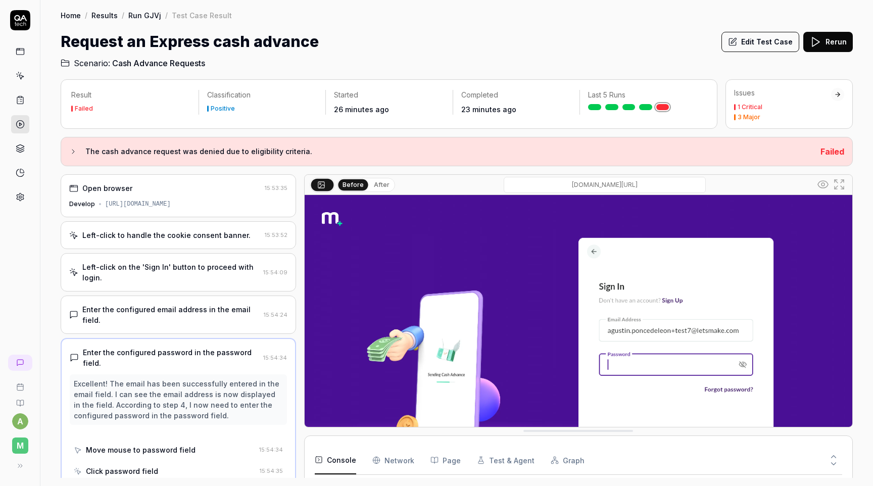
scroll to position [11, 0]
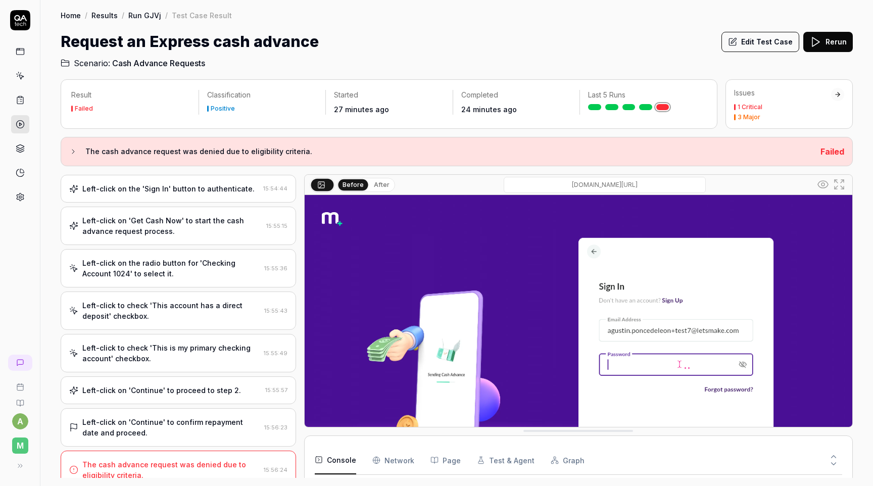
click at [186, 421] on div "Left-click on 'Continue' to confirm repayment date and proceed." at bounding box center [171, 427] width 178 height 21
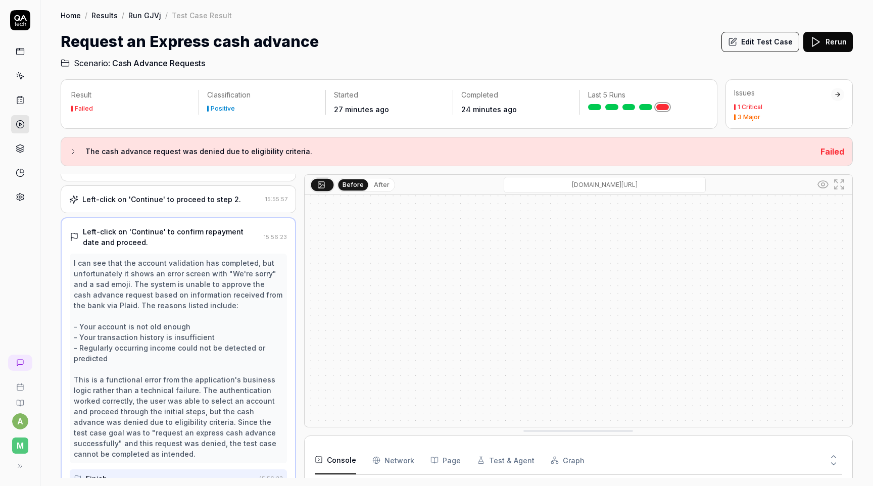
scroll to position [405, 0]
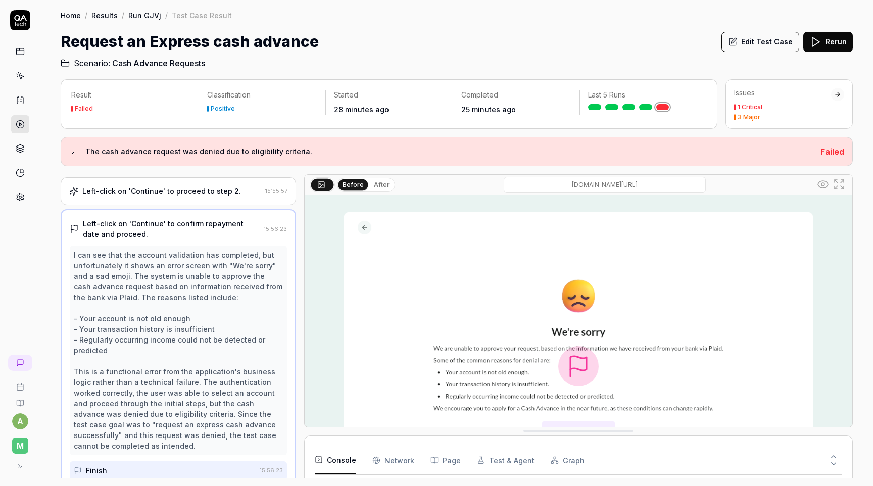
click at [741, 43] on button "Edit Test Case" at bounding box center [760, 42] width 78 height 20
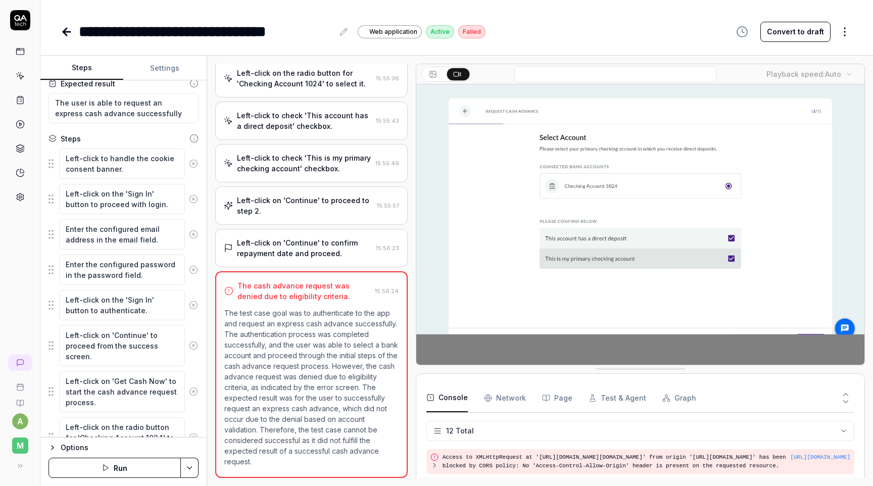
scroll to position [120, 0]
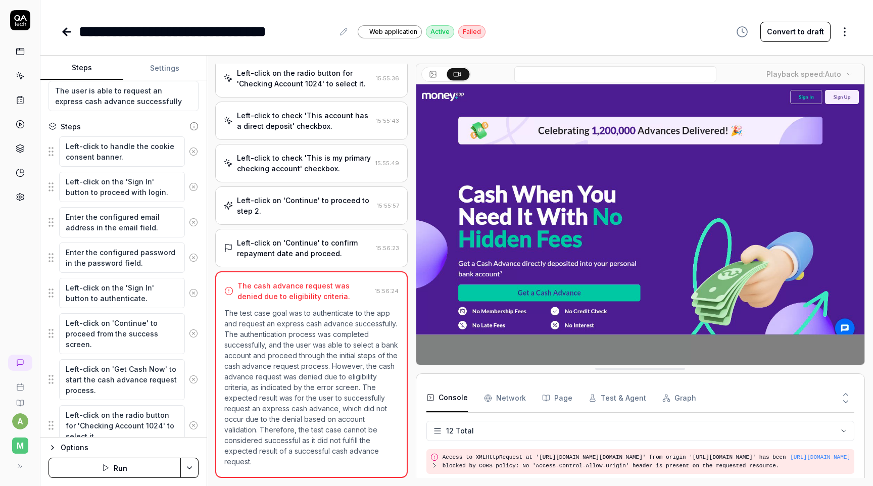
click at [178, 65] on button "Settings" at bounding box center [164, 68] width 83 height 24
click at [80, 60] on button "Steps" at bounding box center [81, 68] width 83 height 24
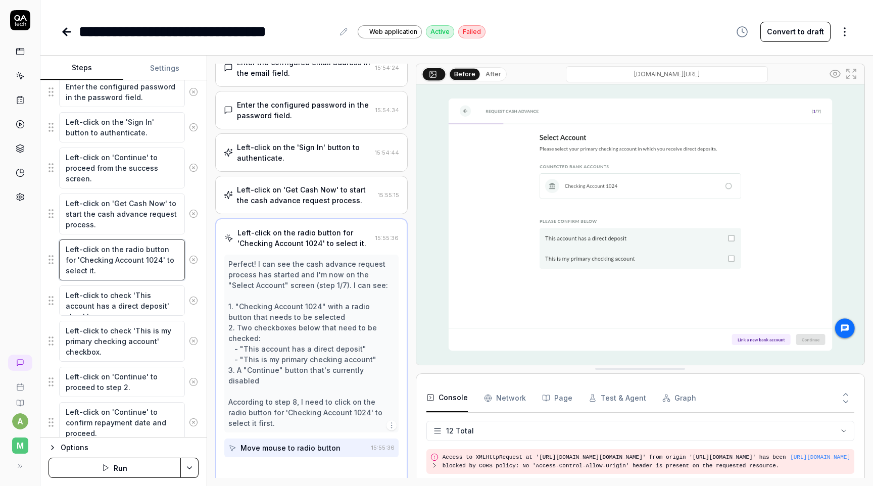
scroll to position [145, 0]
drag, startPoint x: 132, startPoint y: 261, endPoint x: 143, endPoint y: 260, distance: 11.1
click at [143, 260] on textarea "Left-click on the radio button for 'Checking Account 1024' to select it." at bounding box center [122, 259] width 126 height 41
click at [146, 259] on textarea "Left-click on the radio button for 'Checking Account 1024' to select it." at bounding box center [122, 259] width 126 height 41
type textarea "*"
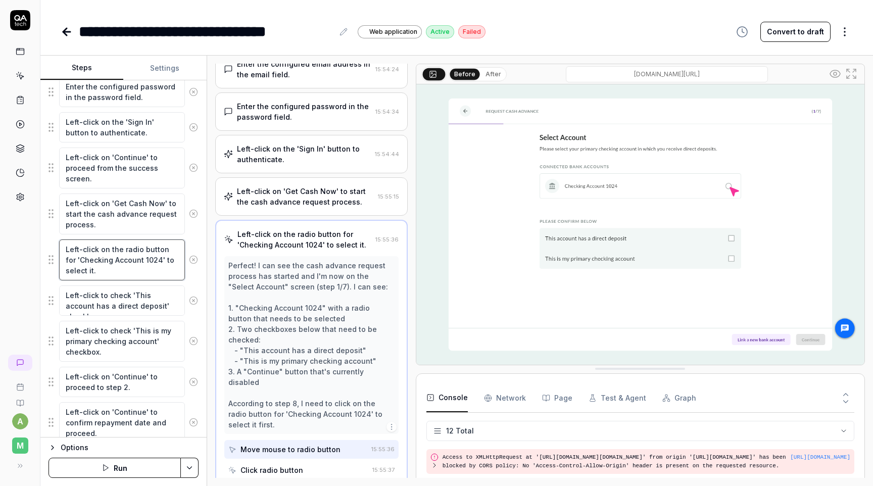
type textarea "Left-click on the radio button for 'Checking Account 102' to select it."
type textarea "*"
type textarea "Left-click on the radio button for 'Checking Account 10' to select it."
type textarea "*"
type textarea "Left-click on the radio button for 'Checking Account 1' to select it."
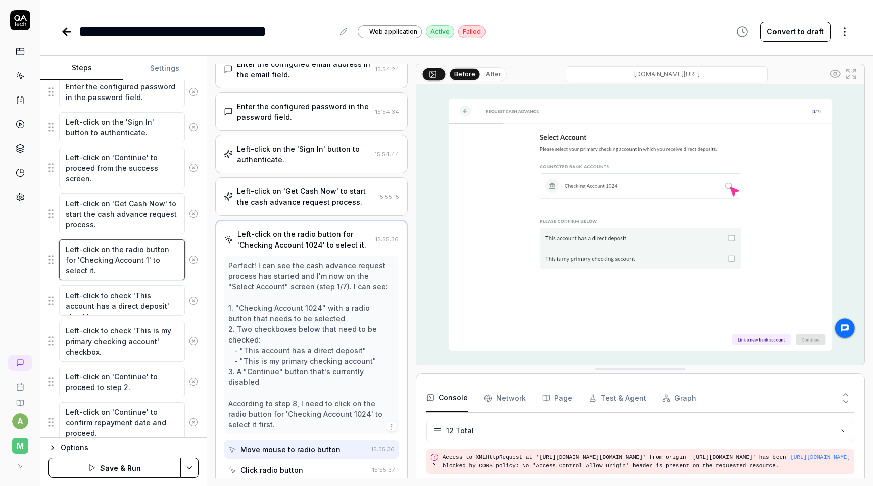
type textarea "*"
type textarea "Left-click on the radio button for 'Checking Account ' to select it."
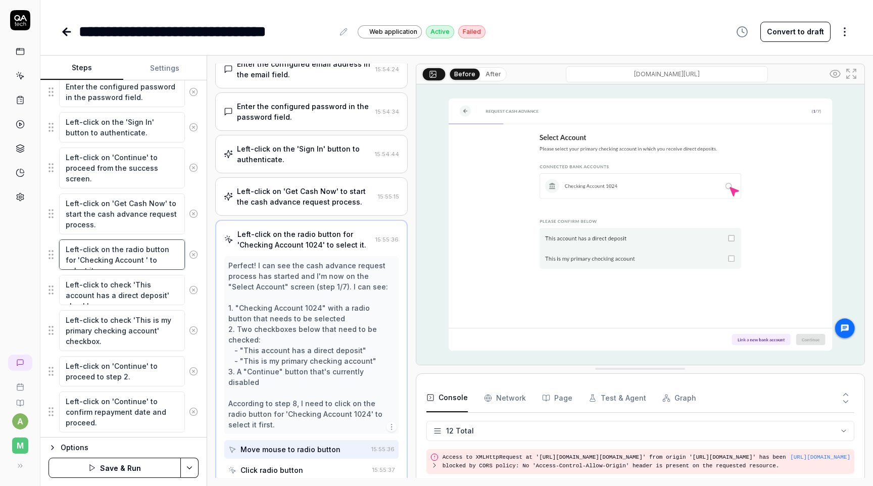
type textarea "*"
type textarea "Left-click on the radio button for 'Checking Account 0' to select it."
type textarea "*"
type textarea "Left-click on the radio button for 'Checking Account 00' to select it."
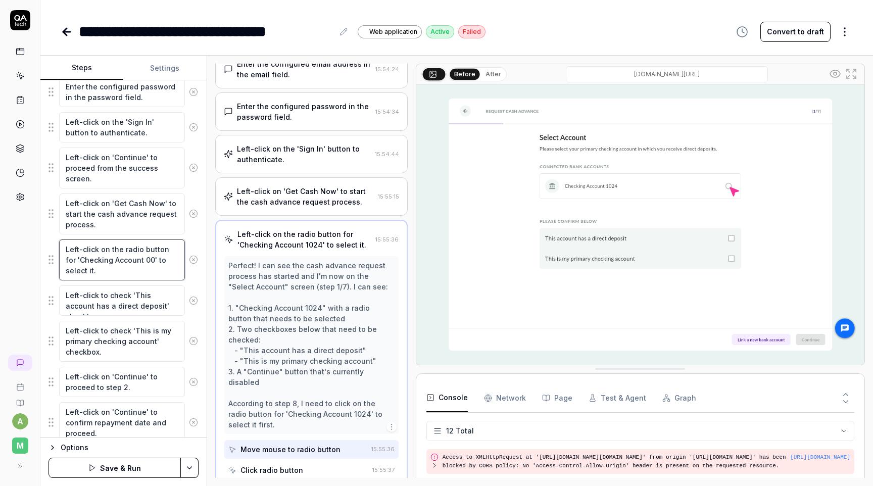
type textarea "*"
type textarea "Left-click on the radio button for 'Checking Account 000' to select it."
type textarea "*"
type textarea "Left-click on the radio button for 'Checking Account 0000' to select it."
click at [183, 467] on html "**********" at bounding box center [436, 243] width 873 height 486
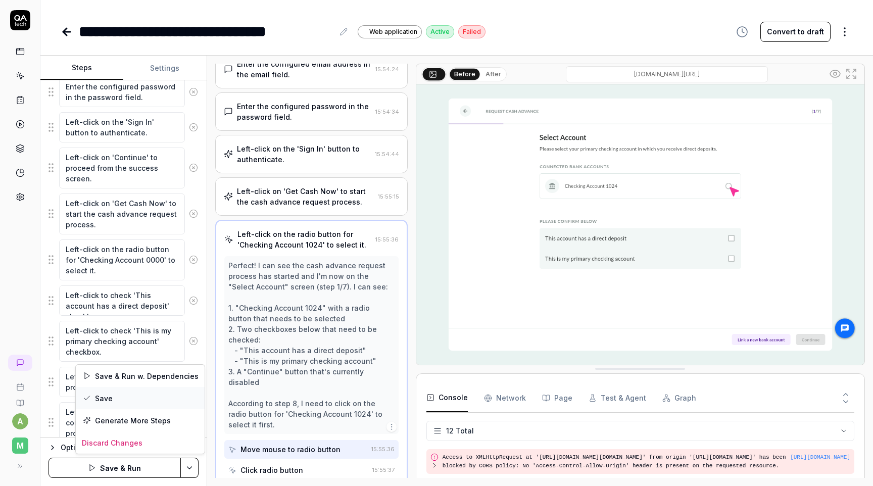
click at [156, 402] on div "Save" at bounding box center [140, 398] width 129 height 22
type textarea "*"
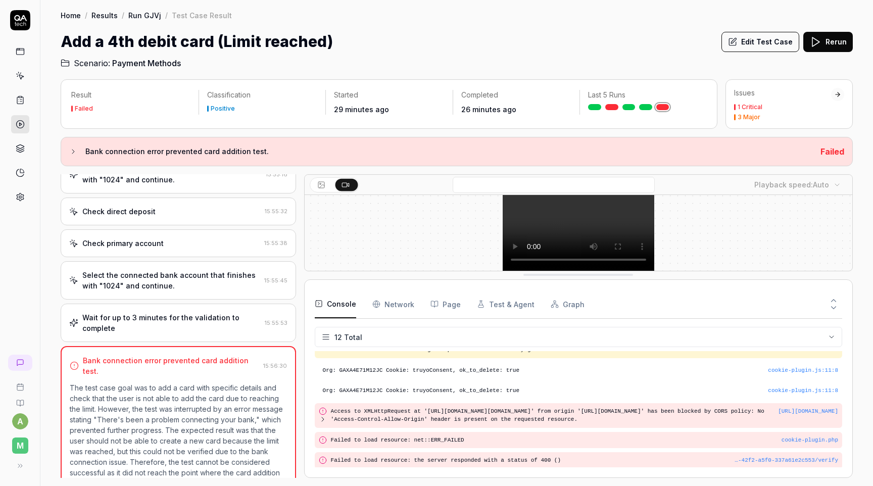
click at [180, 312] on div "Wait for up to 3 minutes for the validation to complete" at bounding box center [171, 322] width 178 height 21
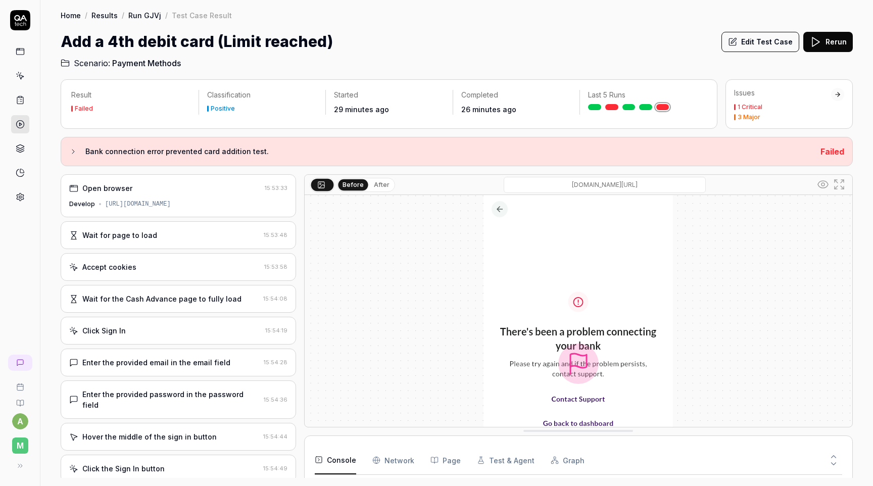
click at [226, 312] on div "Wait for the Cash Advance page to fully load 15:54:08" at bounding box center [178, 299] width 235 height 28
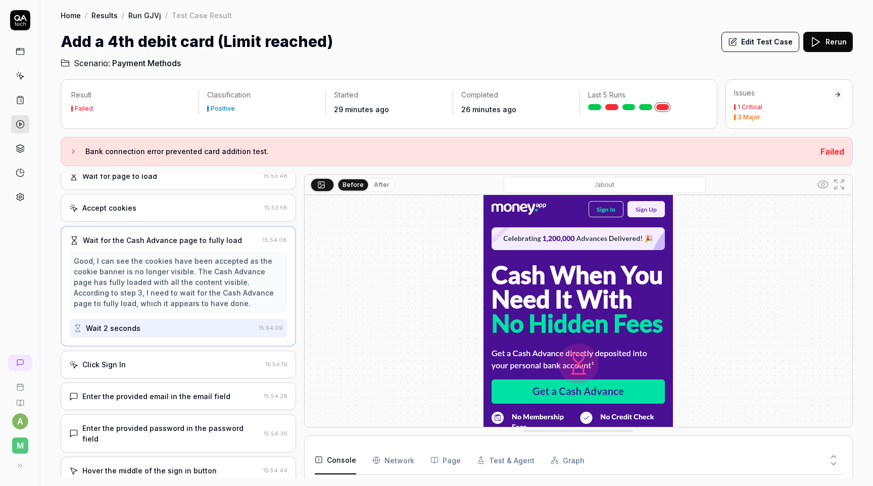
scroll to position [63, 0]
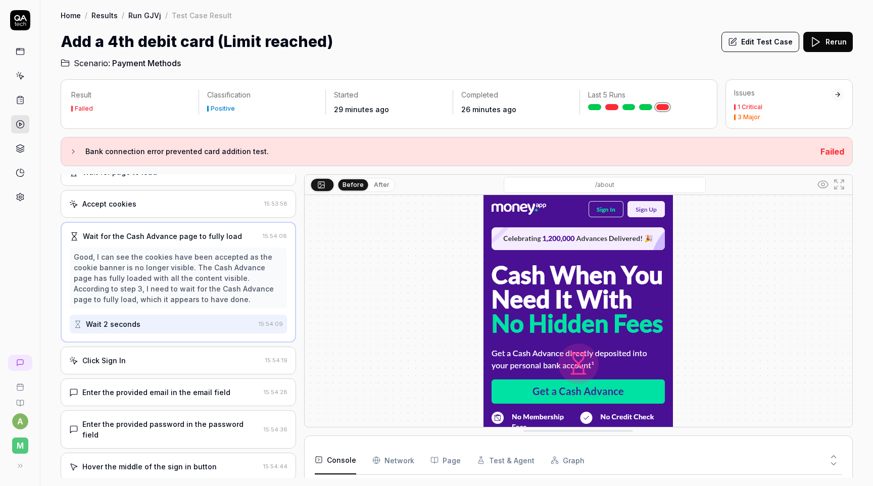
click at [195, 415] on div "Enter the provided password in the password field 15:54:36" at bounding box center [178, 429] width 235 height 38
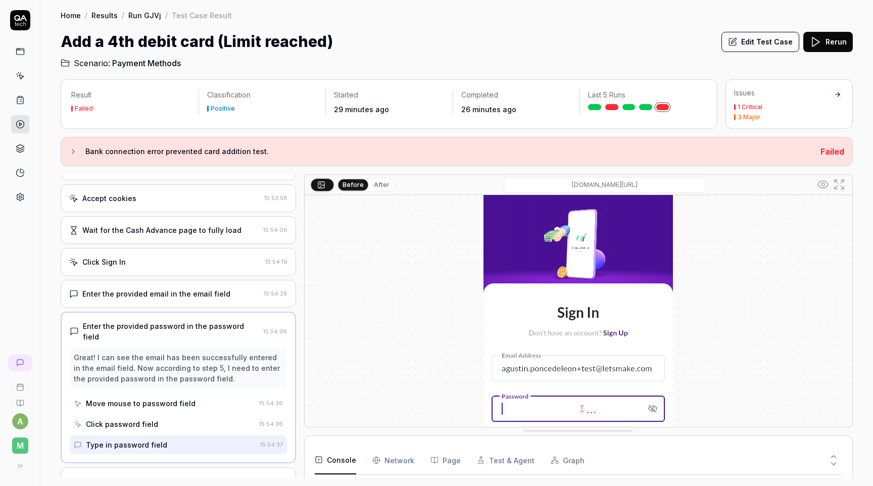
scroll to position [79, 0]
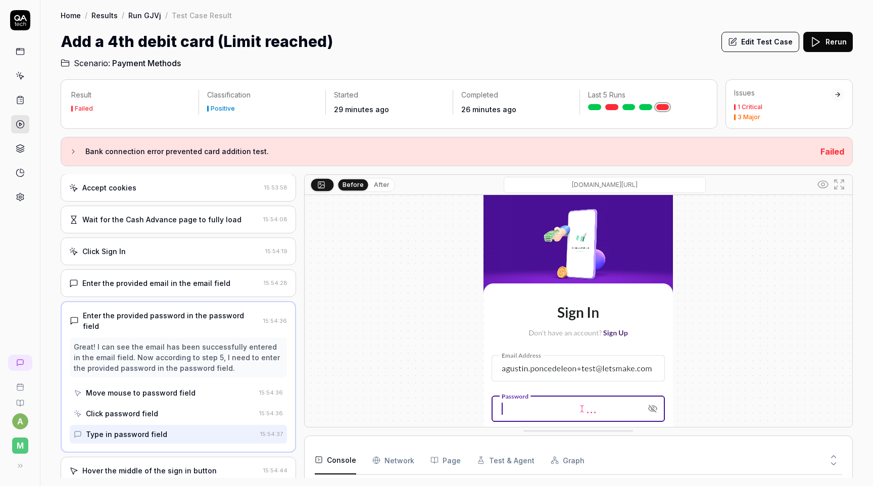
click at [752, 38] on button "Edit Test Case" at bounding box center [760, 42] width 78 height 20
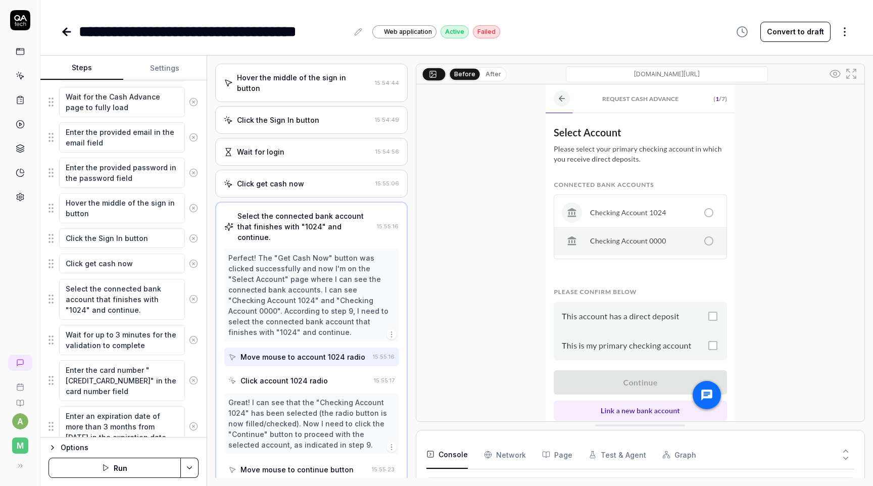
scroll to position [269, 0]
click at [176, 298] on textarea "Select the connected bank account that finishes with "1024" and continue." at bounding box center [122, 299] width 126 height 41
type textarea "Select the connected bank account that finishes with "0000" and continue."
click at [187, 465] on html "**********" at bounding box center [436, 243] width 873 height 486
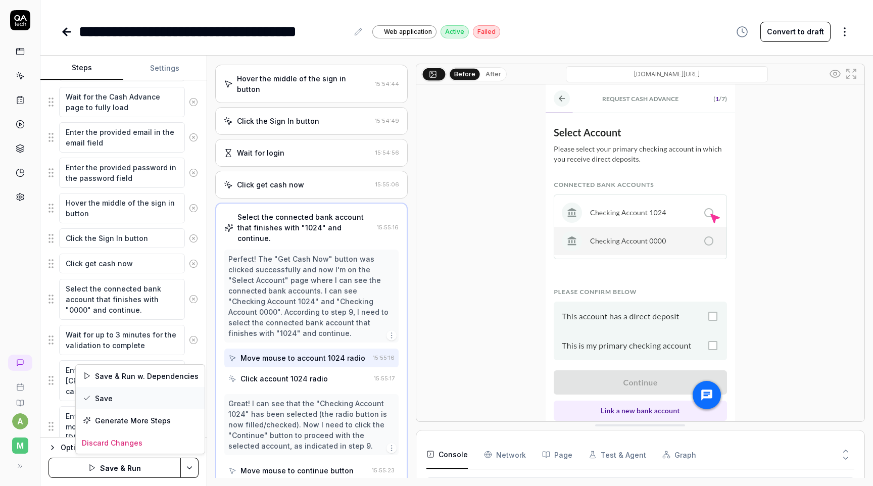
click at [149, 402] on div "Save" at bounding box center [140, 398] width 129 height 22
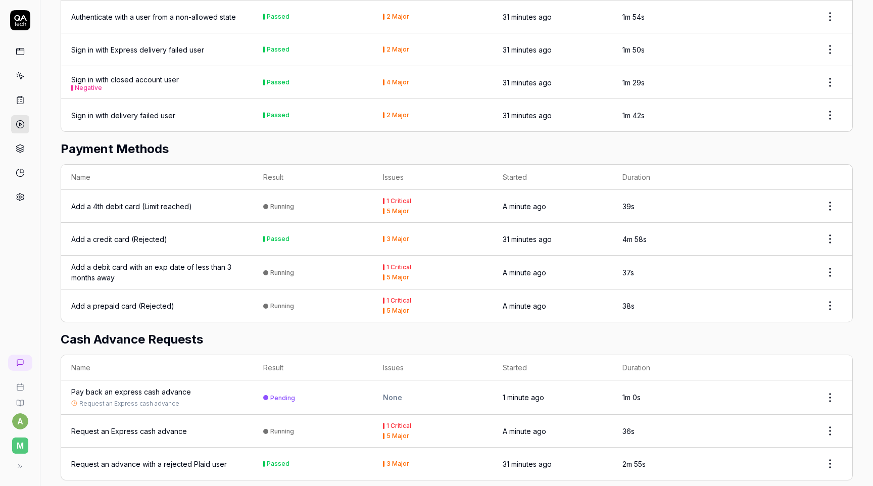
scroll to position [414, 0]
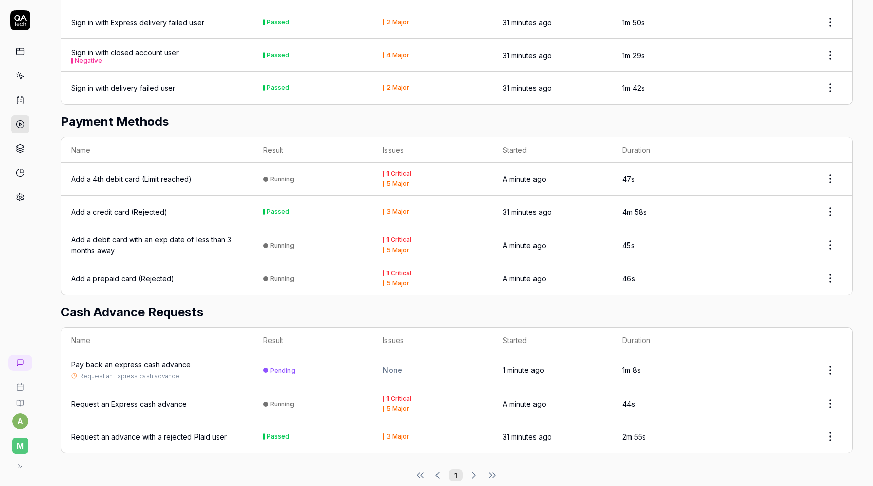
click at [832, 349] on html "a M Home / Results / Run: GJVj Home / Results / Run: GJVj Run: GJVj Stop Status…" at bounding box center [436, 243] width 873 height 486
click at [793, 375] on span "Options" at bounding box center [780, 379] width 29 height 11
click at [150, 359] on div "Pay back an express cash advance" at bounding box center [131, 364] width 120 height 11
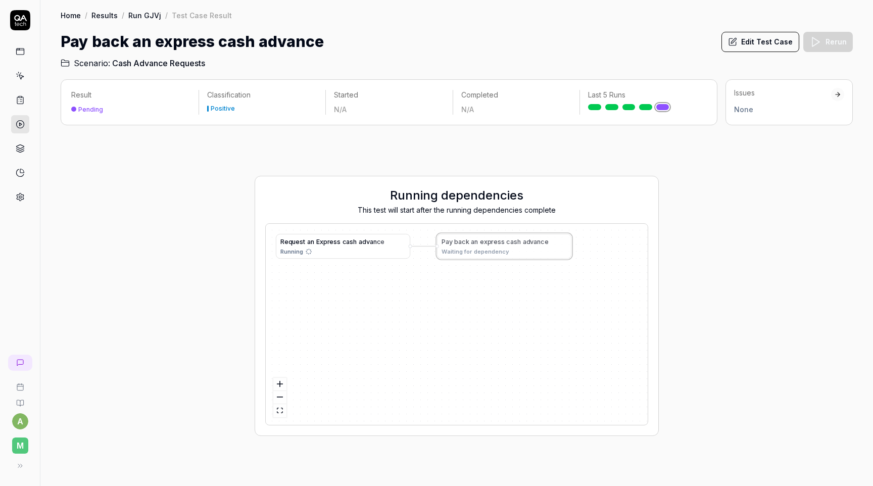
click at [478, 244] on div "R e q u e s t a n E x p r e s s c a s h a d v a n c e Running P a y b a c k a n…" at bounding box center [457, 324] width 382 height 201
click at [737, 56] on h2 "Scenario: Cash Advance Requests" at bounding box center [457, 61] width 792 height 16
click at [751, 32] on button "Edit Test Case" at bounding box center [760, 42] width 78 height 20
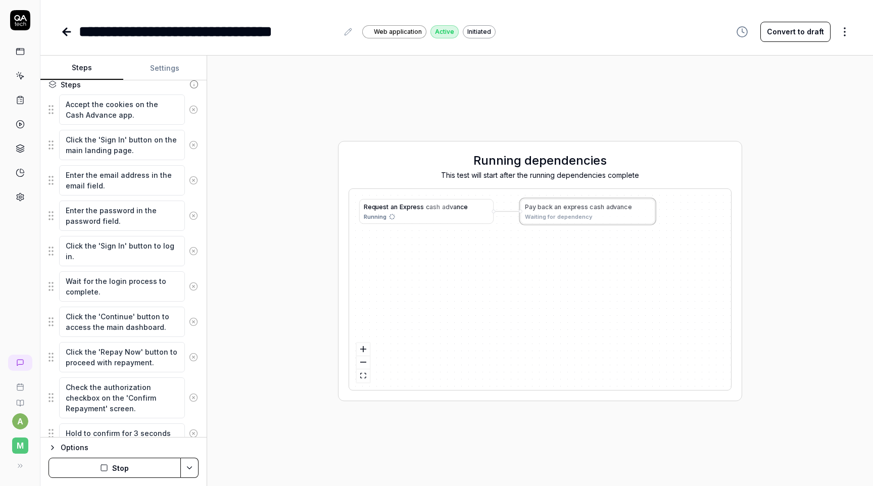
scroll to position [157, 0]
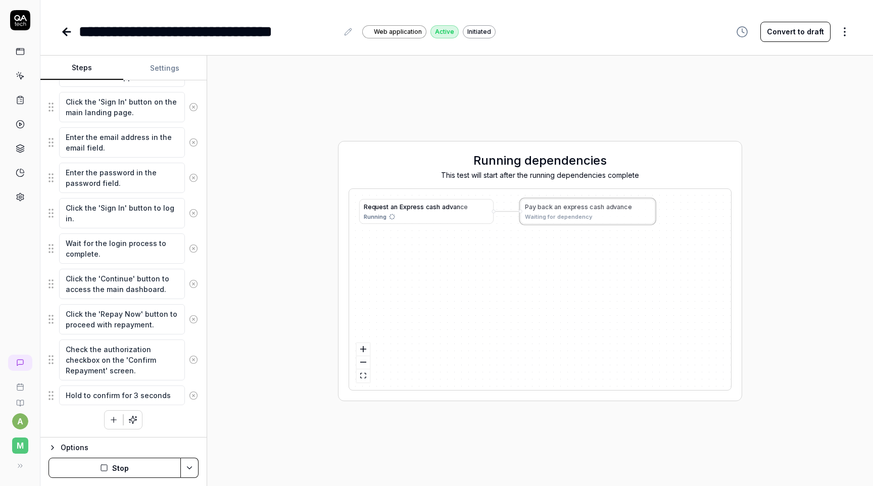
type textarea "*"
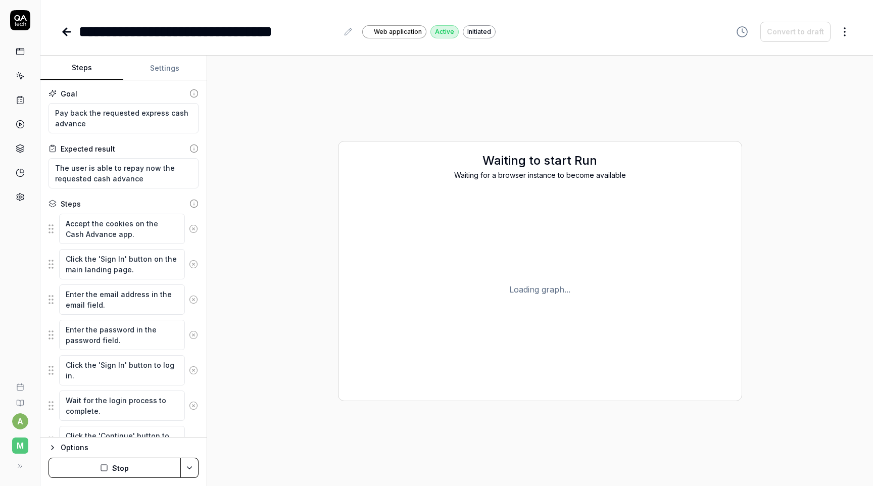
type textarea "*"
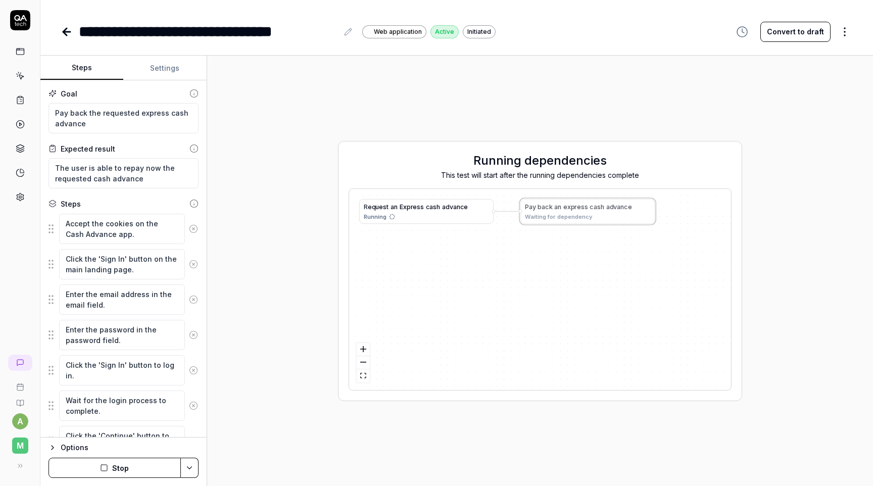
click at [68, 29] on icon at bounding box center [67, 32] width 12 height 12
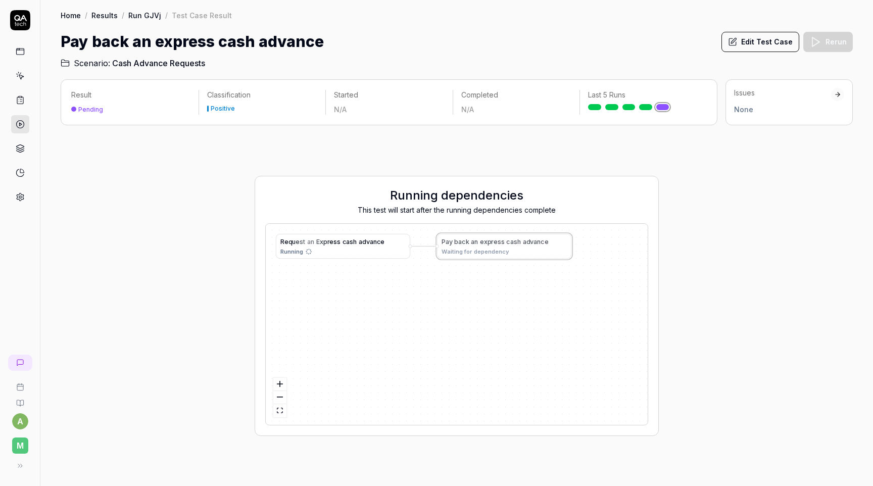
click at [150, 16] on link "Run GJVj" at bounding box center [144, 15] width 33 height 10
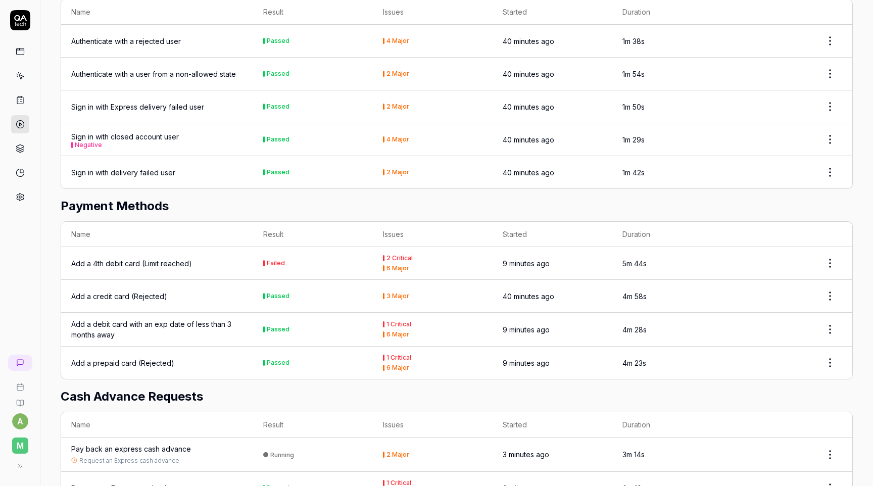
scroll to position [470, 0]
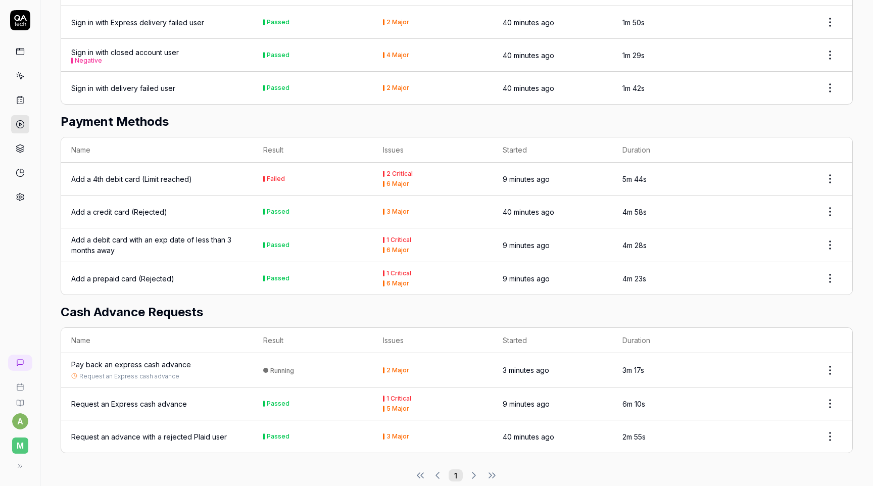
click at [834, 164] on html "a M Home / Results / Run: GJVj Home / Results / Run: GJVj Run: GJVj Stop Status…" at bounding box center [436, 243] width 873 height 486
click at [805, 209] on div "Rerun test" at bounding box center [800, 212] width 80 height 22
click at [164, 359] on div "Pay back an express cash advance" at bounding box center [131, 364] width 120 height 11
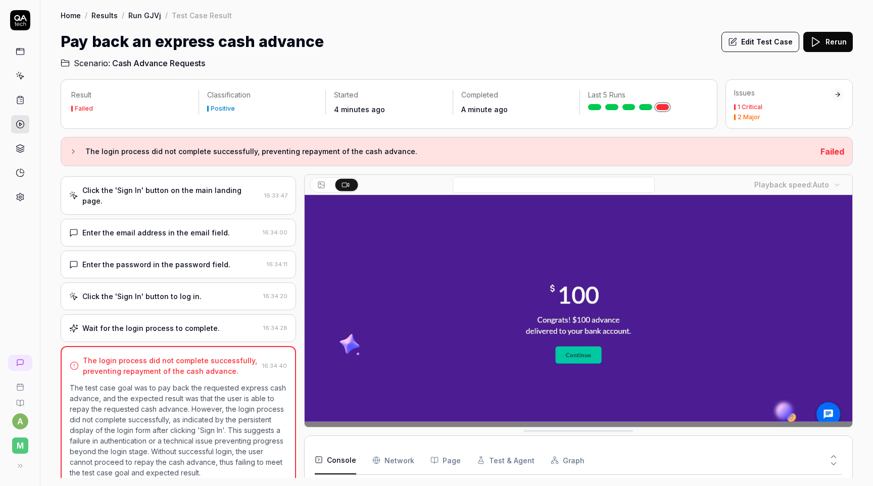
scroll to position [78, 0]
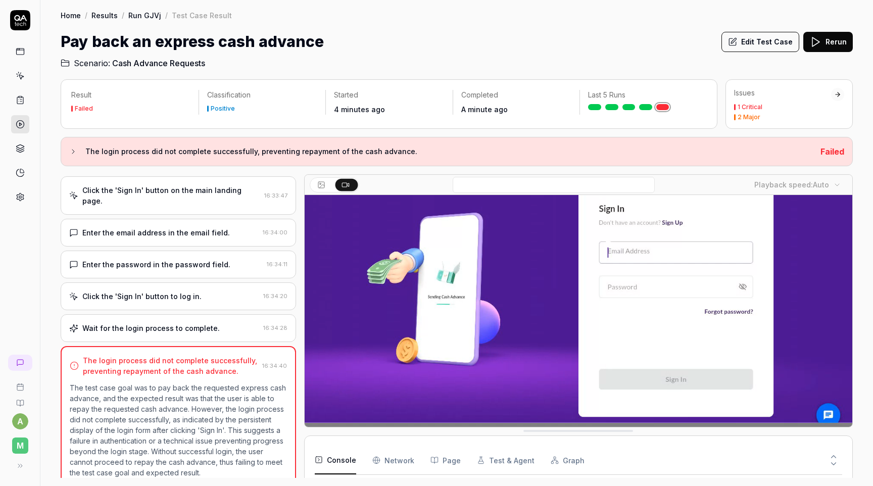
click at [214, 291] on div "Click the 'Sign In' button to log in." at bounding box center [164, 296] width 190 height 11
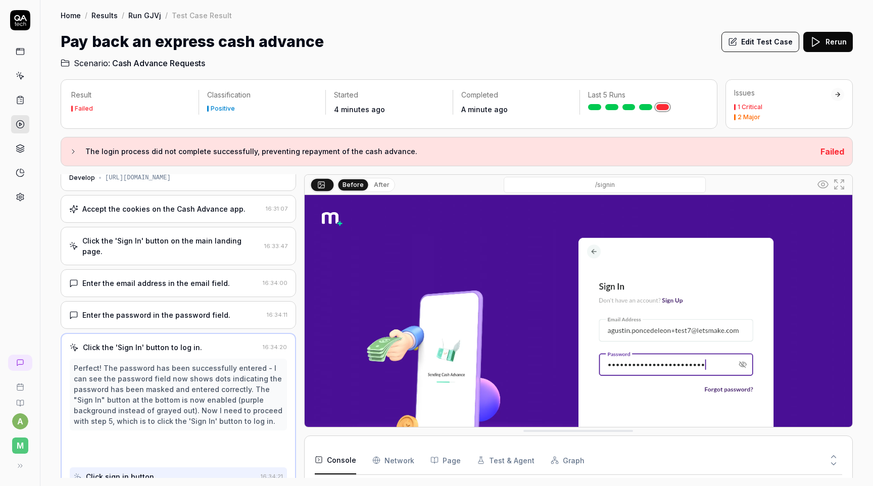
scroll to position [22, 0]
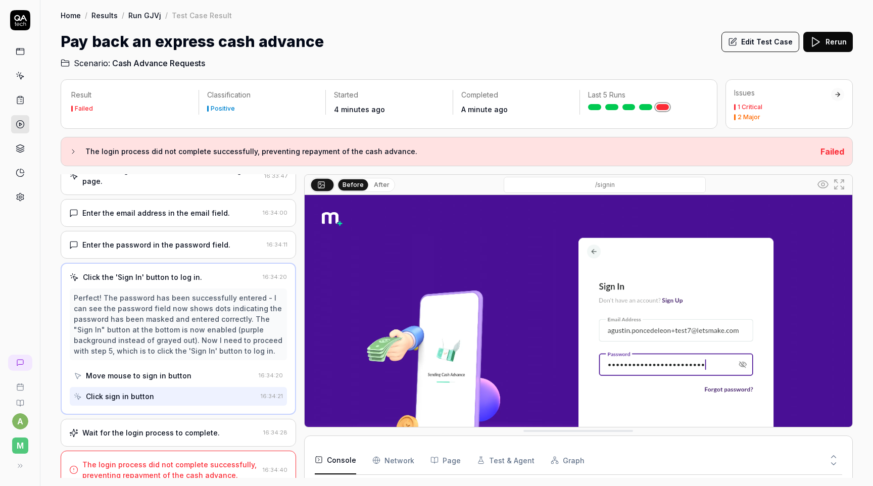
click at [172, 419] on div "Wait for the login process to complete. 16:34:28" at bounding box center [178, 433] width 235 height 28
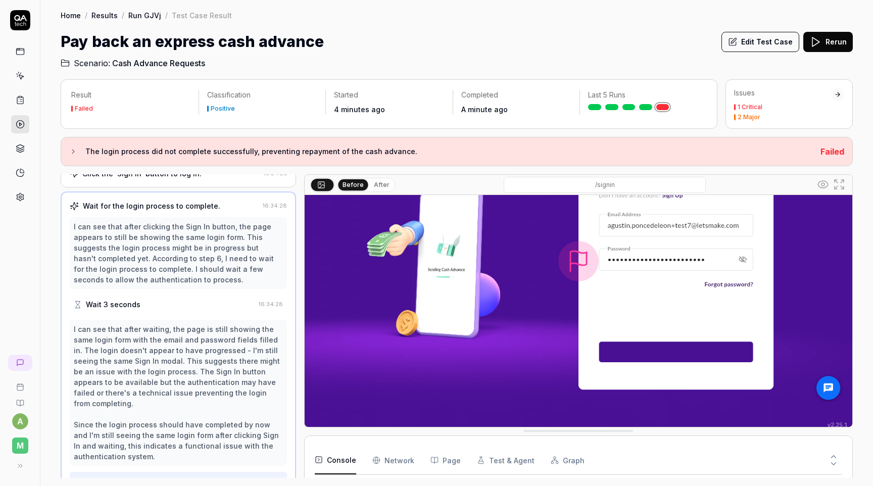
scroll to position [110, 0]
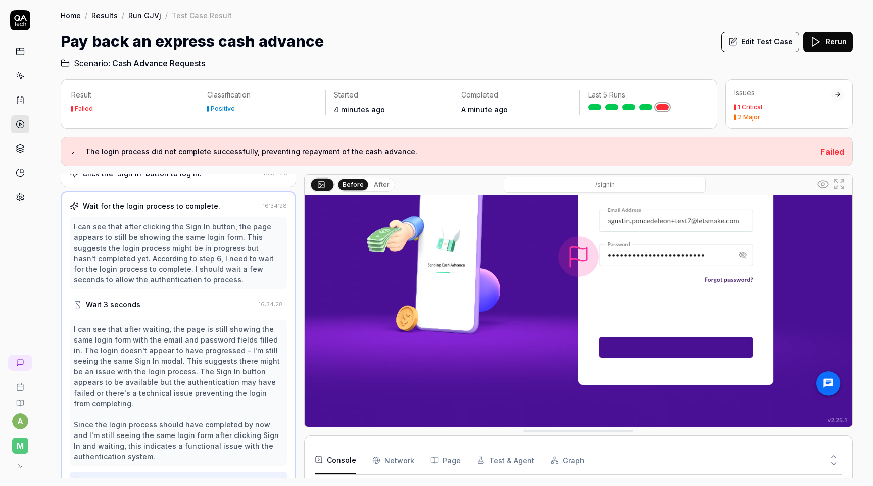
click at [379, 183] on button "After" at bounding box center [382, 184] width 24 height 11
click at [782, 41] on button "Edit Test Case" at bounding box center [760, 42] width 78 height 20
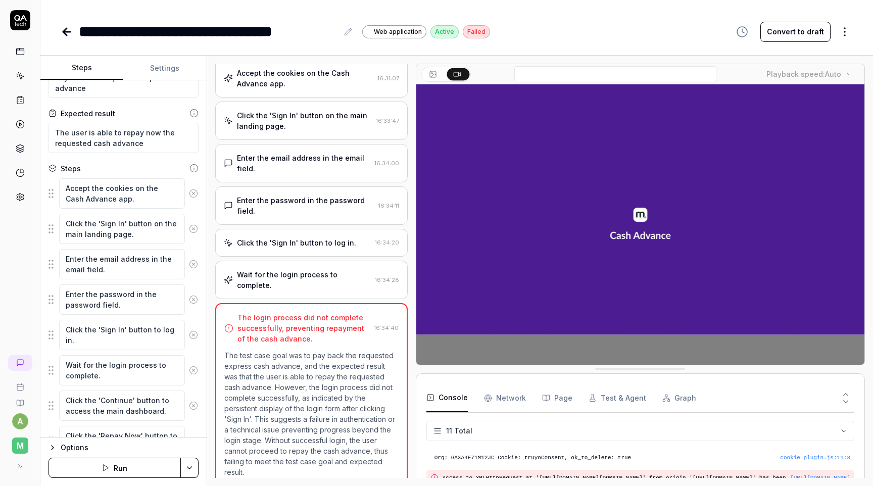
scroll to position [41, 0]
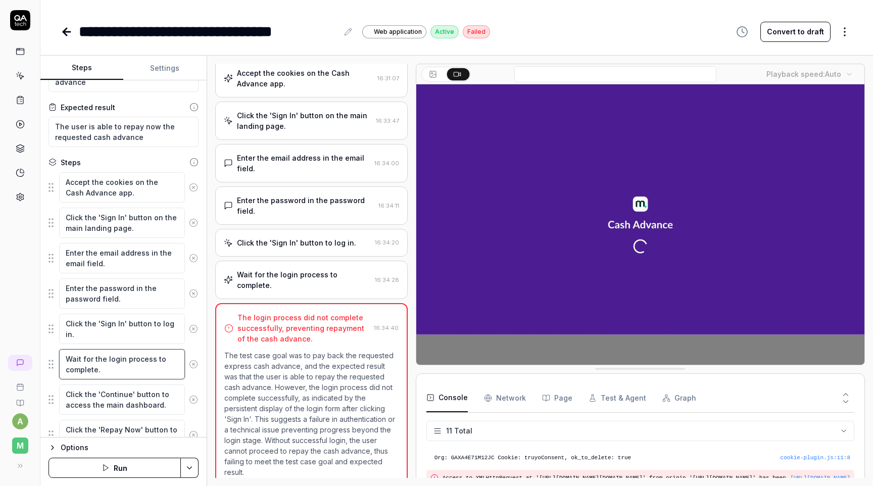
click at [96, 367] on textarea "Wait for the login process to complete." at bounding box center [122, 364] width 126 height 30
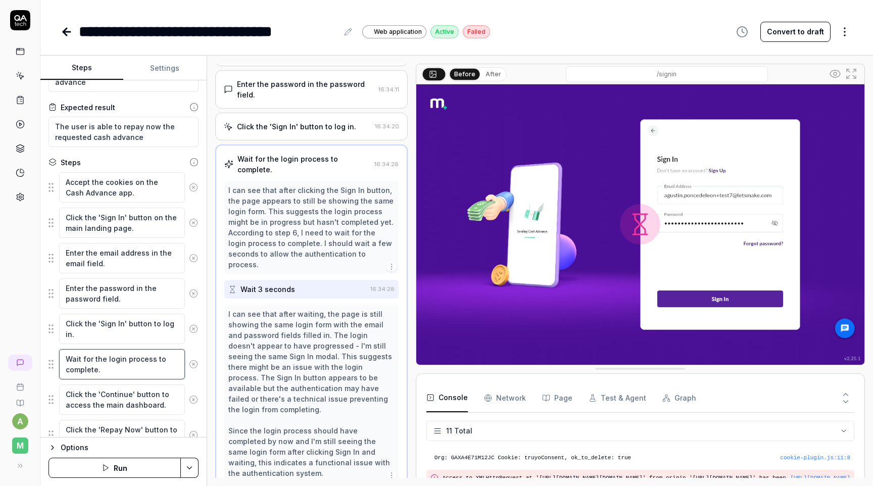
scroll to position [174, 0]
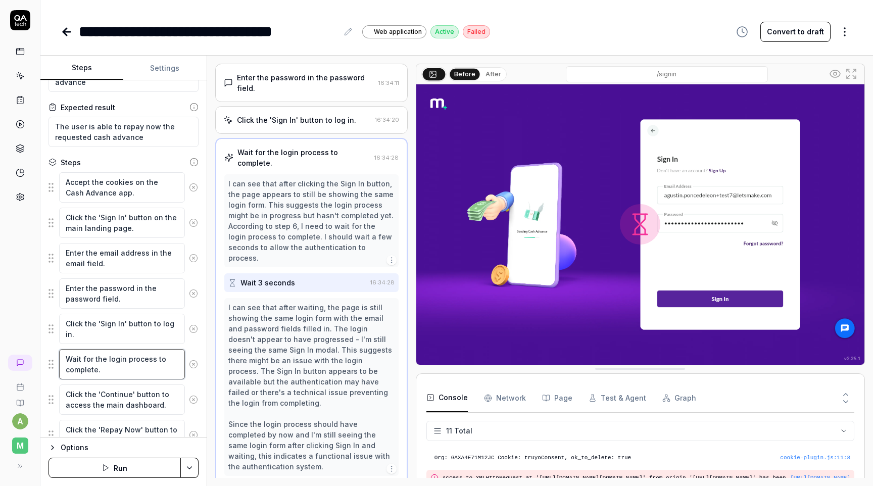
click at [83, 357] on textarea "Wait for the login process to complete." at bounding box center [122, 364] width 126 height 30
type textarea "*"
type textarea "Wait ufor the login process to complete."
type textarea "*"
type textarea "Wait upfor the login process to complete."
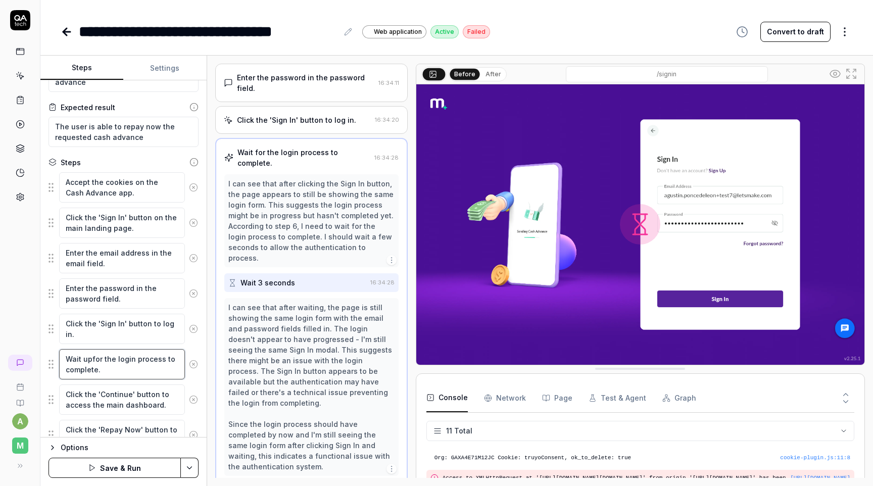
type textarea "*"
type textarea "Wait up for the login process to complete."
type textarea "*"
type textarea "Wait up tofor the login process to complete."
type textarea "*"
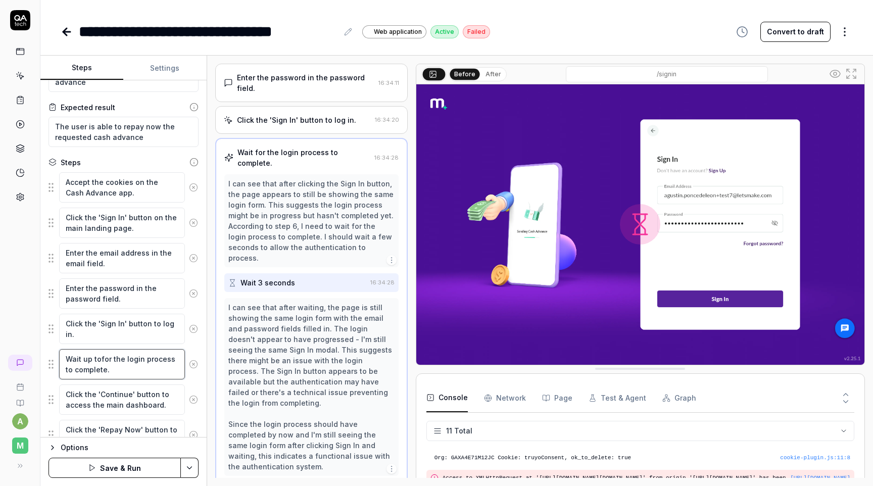
type textarea "Wait up to for the login process to complete."
type textarea "*"
type textarea "Wait up to tfor the login process to complete."
type textarea "*"
type textarea "Wait up to twfor the login process to complete."
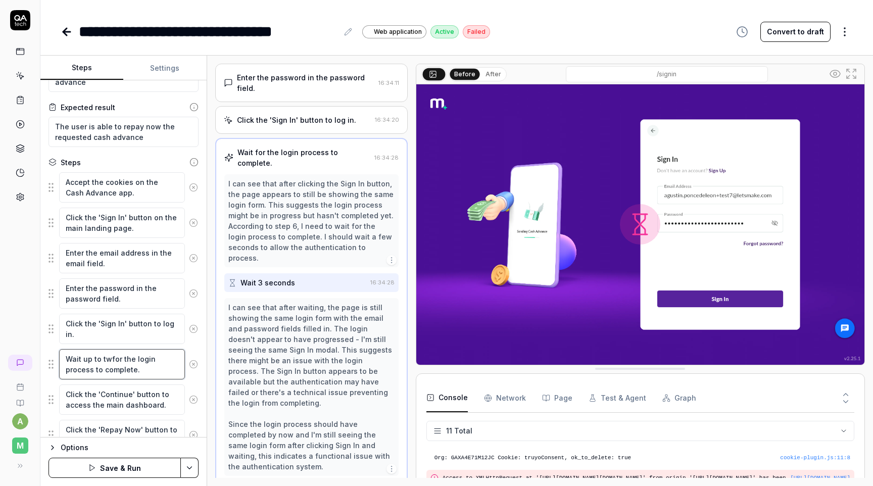
type textarea "*"
type textarea "Wait up to twofor the login process to complete."
type textarea "*"
type textarea "Wait up to two for the login process to complete."
type textarea "*"
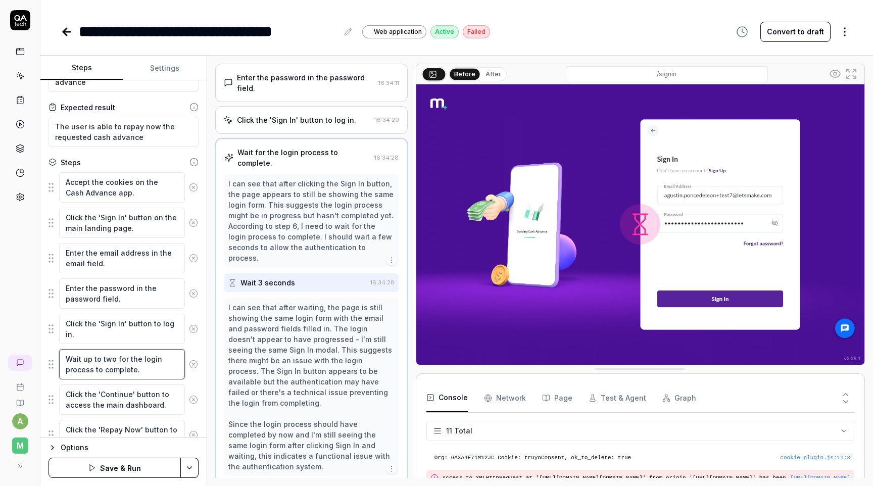
type textarea "Wait up to two ifor the login process to complete."
type textarea "*"
type textarea "Wait up to two for the login process to complete."
type textarea "*"
type textarea "Wait up to two mfor the login process to complete."
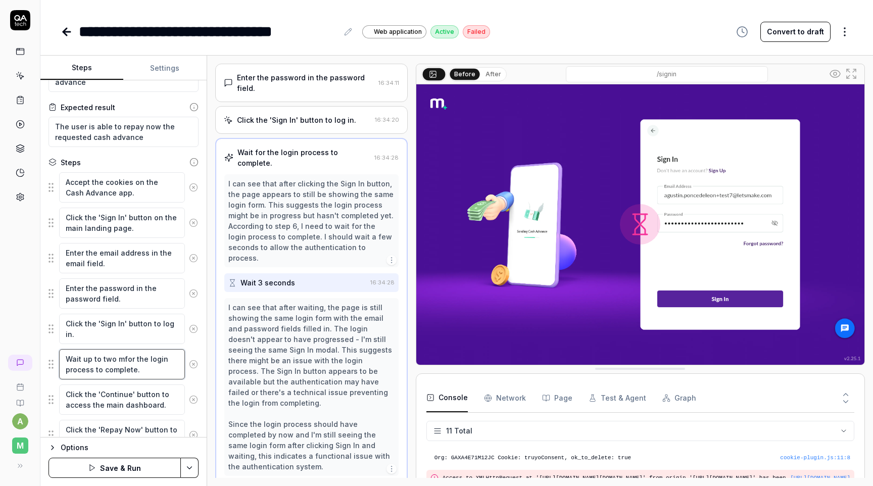
type textarea "*"
type textarea "Wait up to two mifor the login process to complete."
type textarea "*"
type textarea "Wait up to two minfor the login process to complete."
type textarea "*"
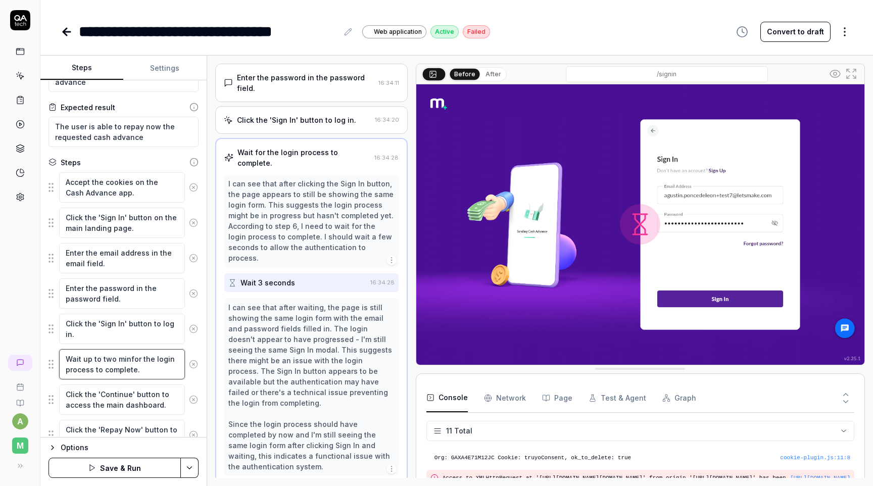
type textarea "Wait up to two minufor the login process to complete."
type textarea "*"
type textarea "Wait up to two minutfor the login process to complete."
type textarea "*"
type textarea "Wait up to two minutefor the login process to complete."
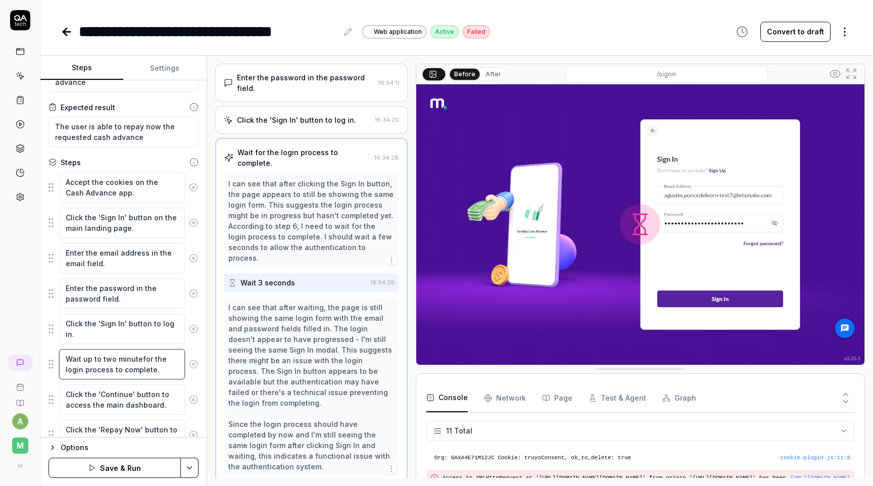
type textarea "*"
type textarea "Wait up to two minutesfor the login process to complete."
type textarea "*"
type textarea "Wait up to two minutes for the login process to complete."
click at [189, 458] on html "**********" at bounding box center [436, 243] width 873 height 486
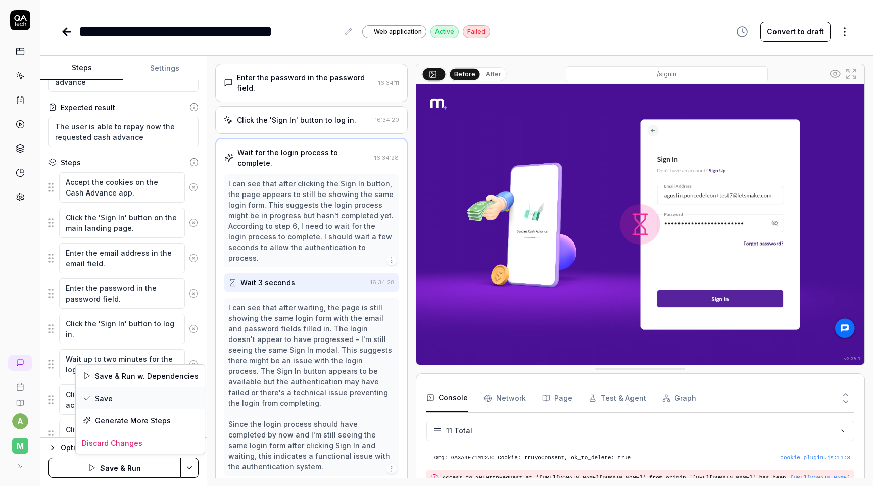
click at [156, 401] on div "Save" at bounding box center [140, 398] width 129 height 22
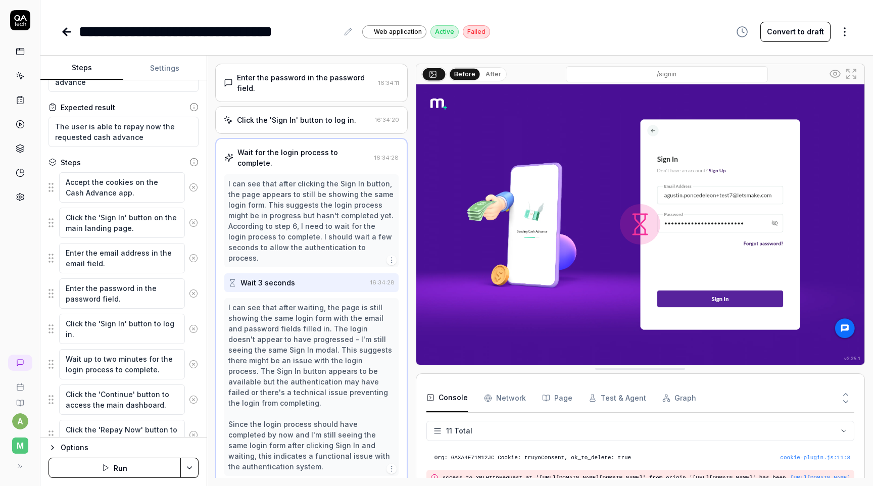
click at [63, 32] on icon at bounding box center [66, 32] width 7 height 0
type textarea "*"
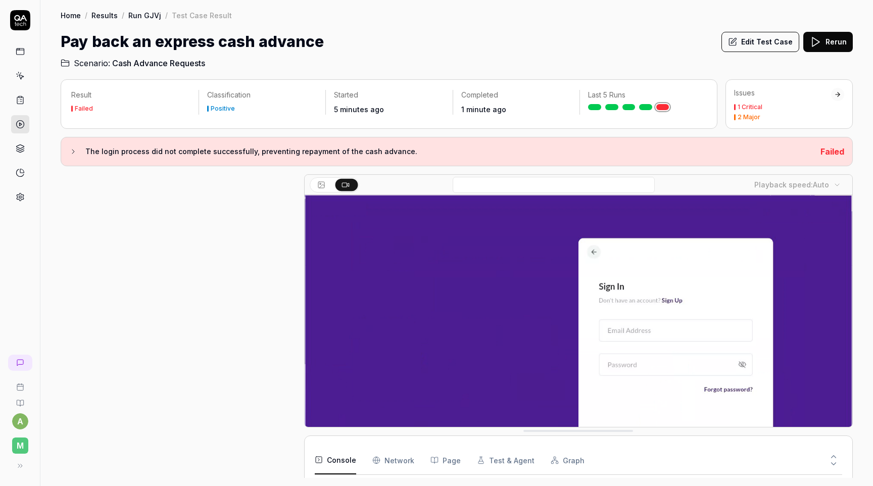
scroll to position [77, 0]
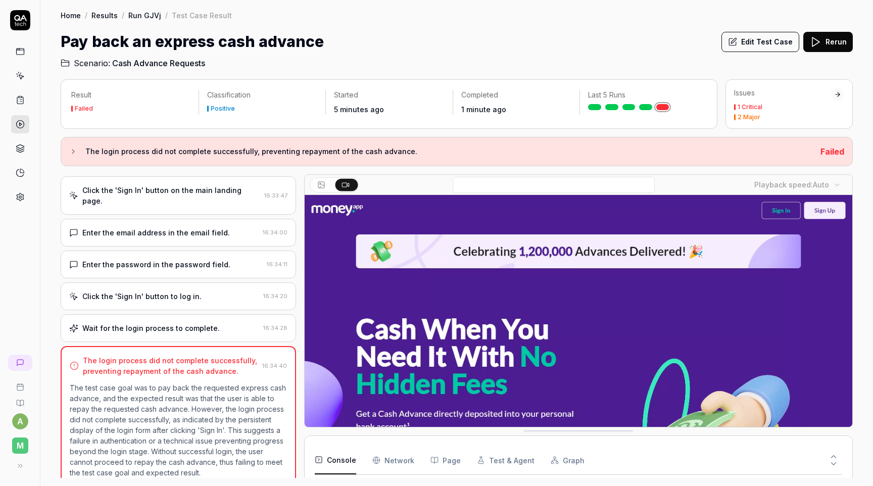
click at [146, 15] on link "Run GJVj" at bounding box center [144, 15] width 33 height 10
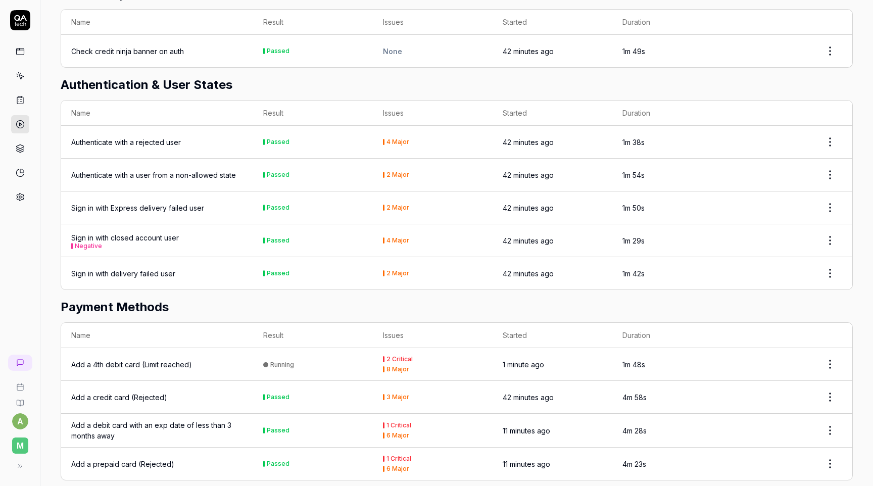
scroll to position [470, 0]
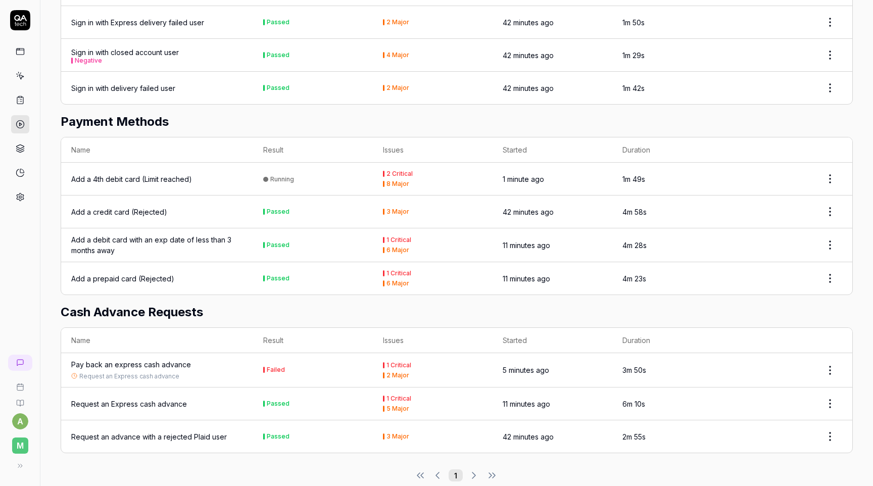
click at [828, 355] on html "a M Home / Results / Run: GJVj Home / Results / Run: GJVj Run: GJVj Stop Status…" at bounding box center [436, 243] width 873 height 486
click at [801, 399] on div "Rerun test" at bounding box center [800, 401] width 80 height 22
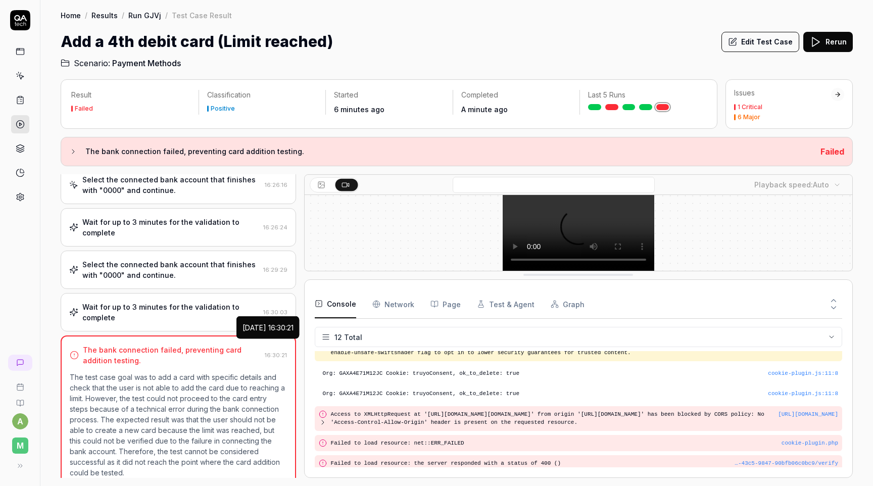
scroll to position [182, 0]
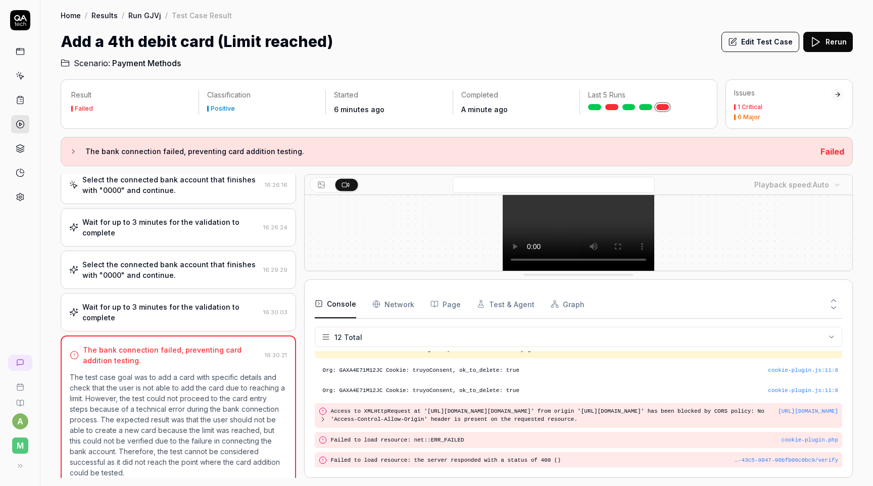
click at [176, 318] on div "Wait for up to 3 minutes for the validation to complete 16:30:03" at bounding box center [178, 312] width 235 height 38
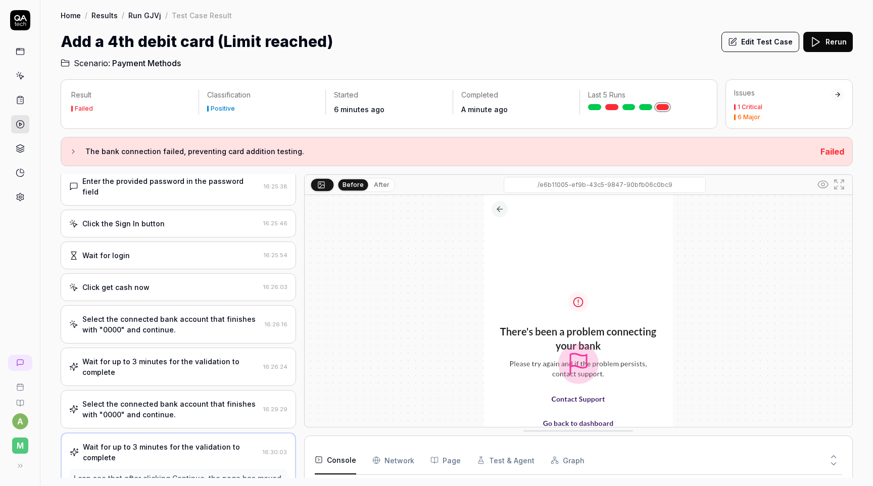
scroll to position [0, 0]
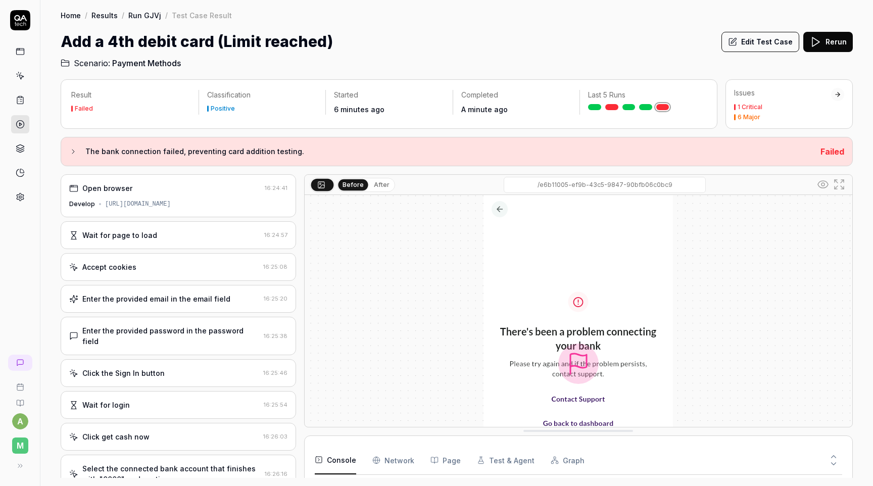
click at [167, 325] on div "Enter the provided password in the password field" at bounding box center [170, 335] width 177 height 21
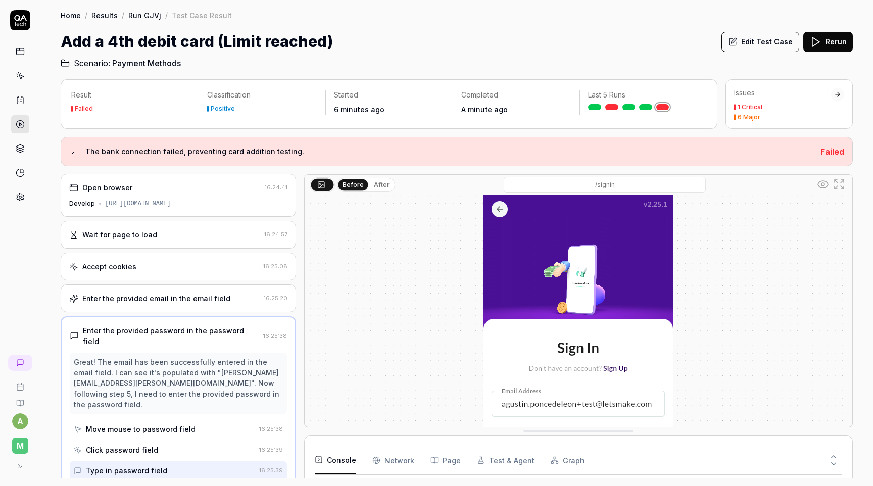
click at [168, 302] on div "Enter the provided email in the email field" at bounding box center [156, 298] width 148 height 11
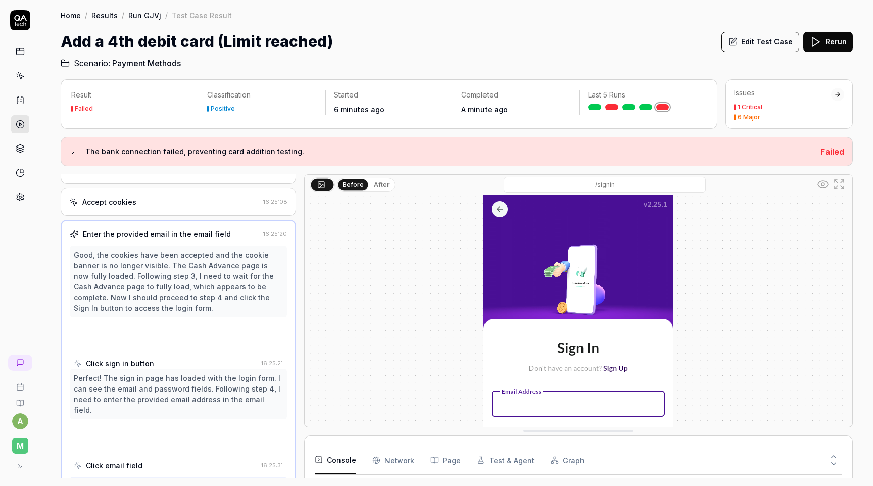
scroll to position [71, 0]
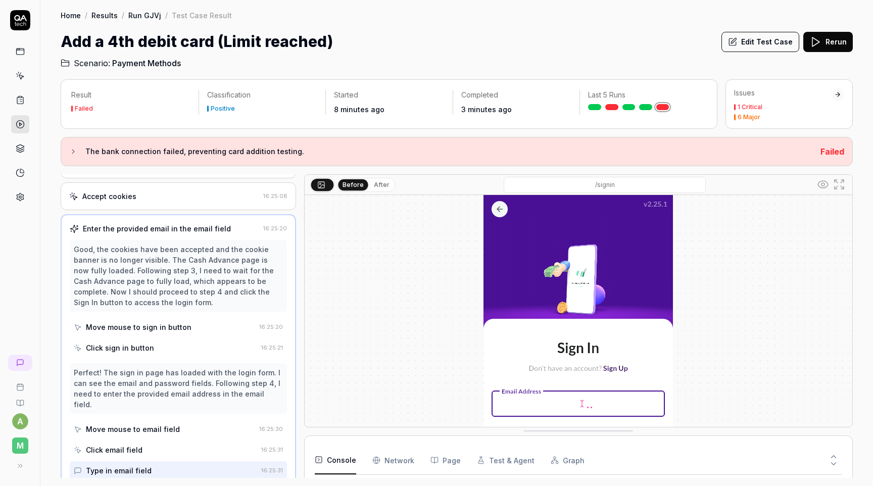
click at [70, 152] on icon at bounding box center [73, 152] width 8 height 8
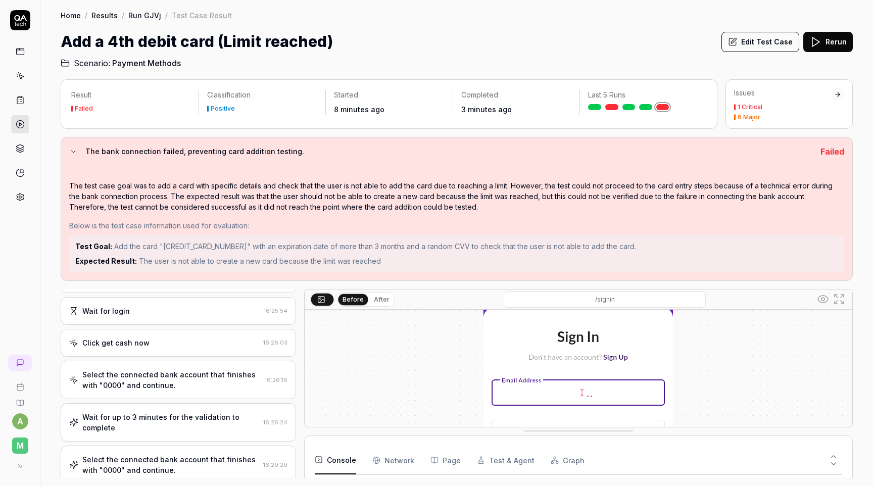
scroll to position [219, 0]
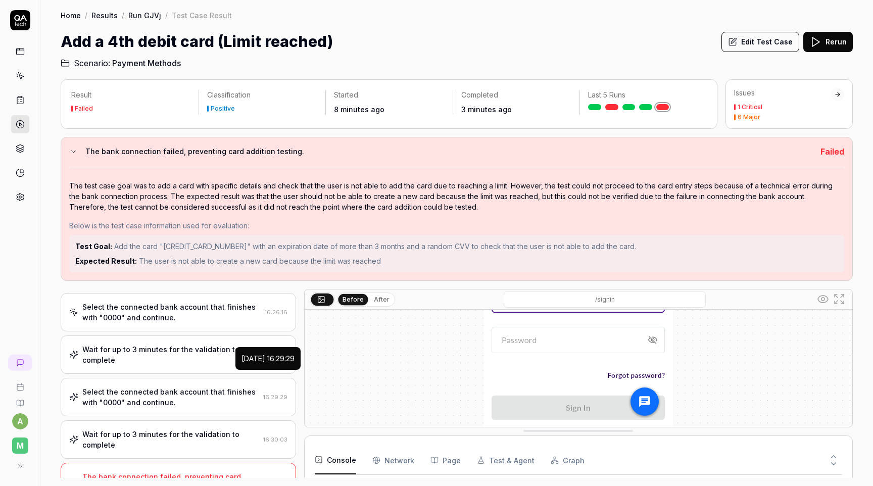
click at [251, 386] on div "Select the connected bank account that finishes with "0000" and continue." at bounding box center [170, 396] width 177 height 21
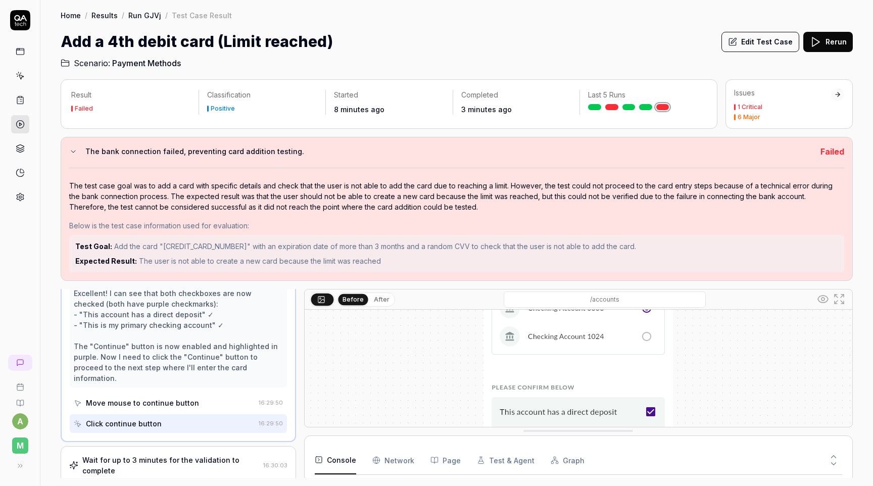
scroll to position [204, 0]
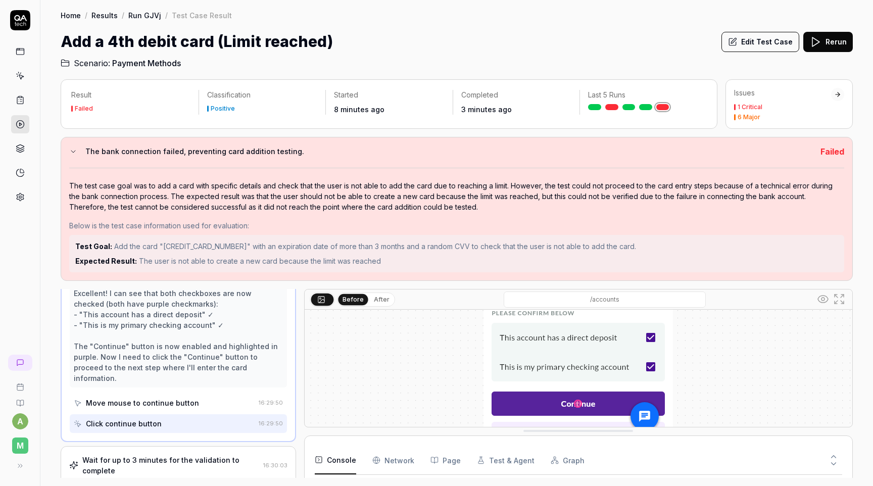
click at [204, 455] on div "Wait for up to 3 minutes for the validation to complete" at bounding box center [170, 465] width 177 height 21
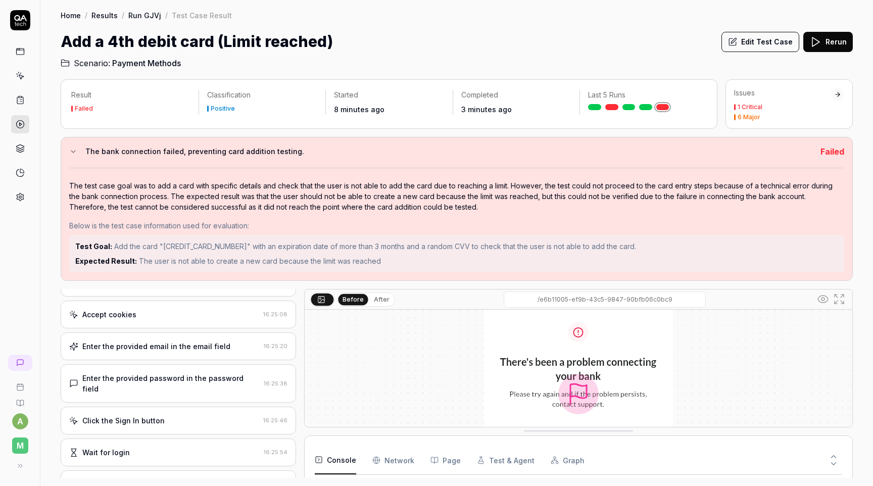
scroll to position [0, 0]
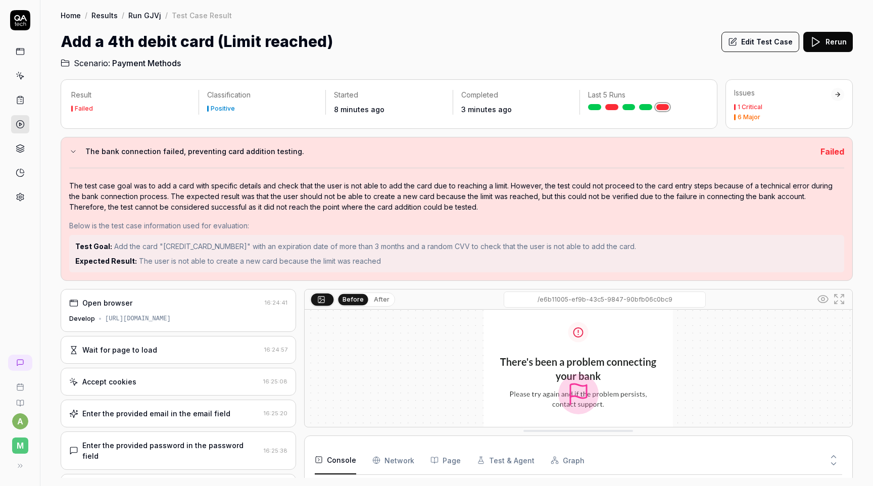
click at [187, 407] on div "Enter the provided email in the email field 16:25:20" at bounding box center [178, 414] width 235 height 28
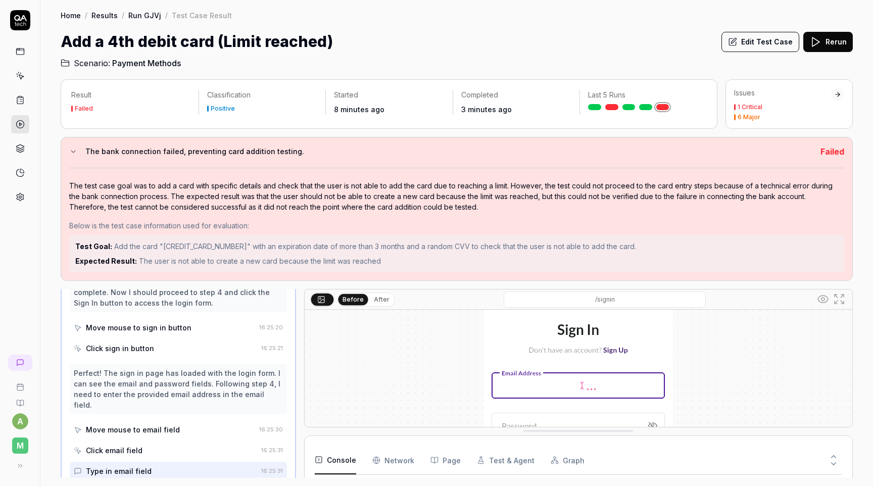
scroll to position [134, 0]
click at [378, 292] on div "Before After" at bounding box center [366, 299] width 58 height 14
click at [378, 294] on button "After" at bounding box center [382, 299] width 24 height 11
